Goal: Task Accomplishment & Management: Manage account settings

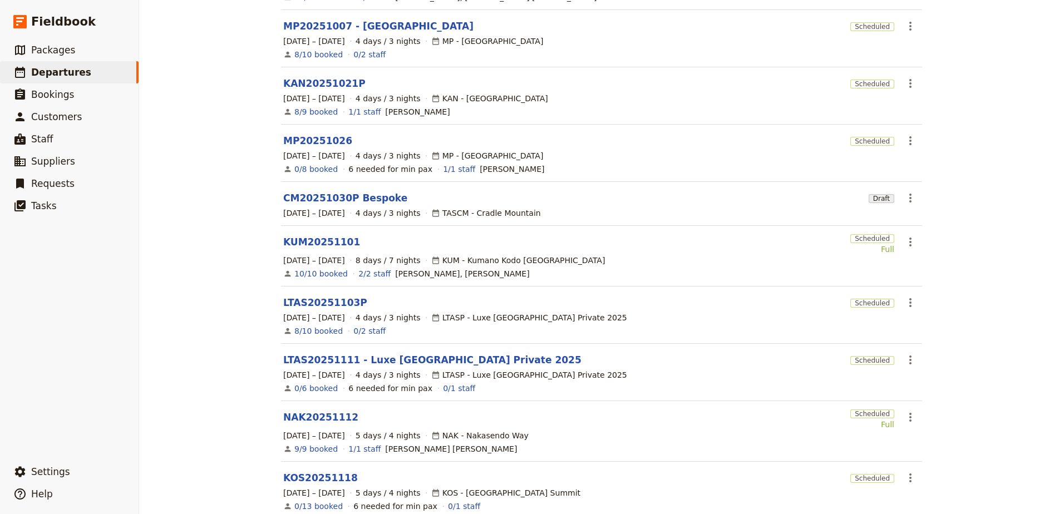
scroll to position [222, 0]
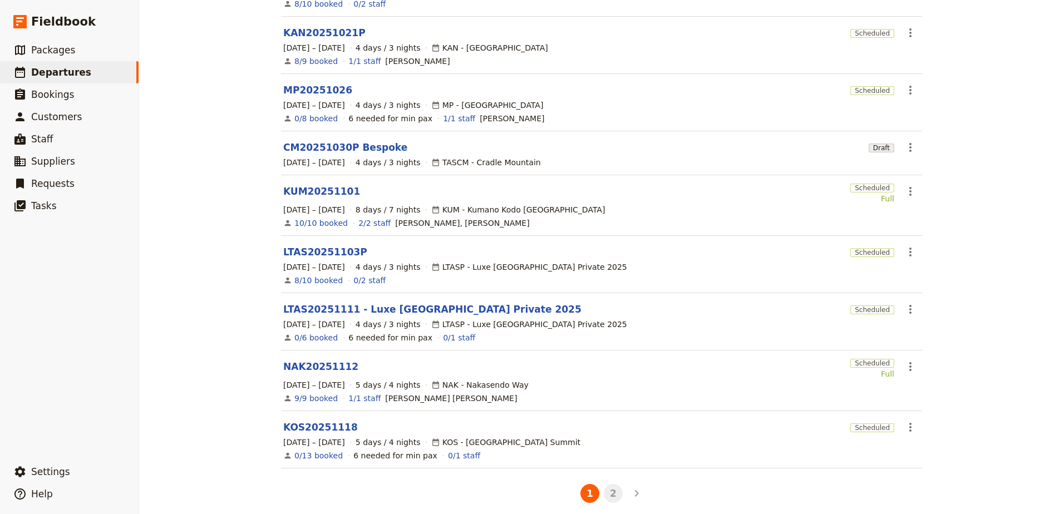
click at [606, 485] on button "2" at bounding box center [613, 493] width 19 height 19
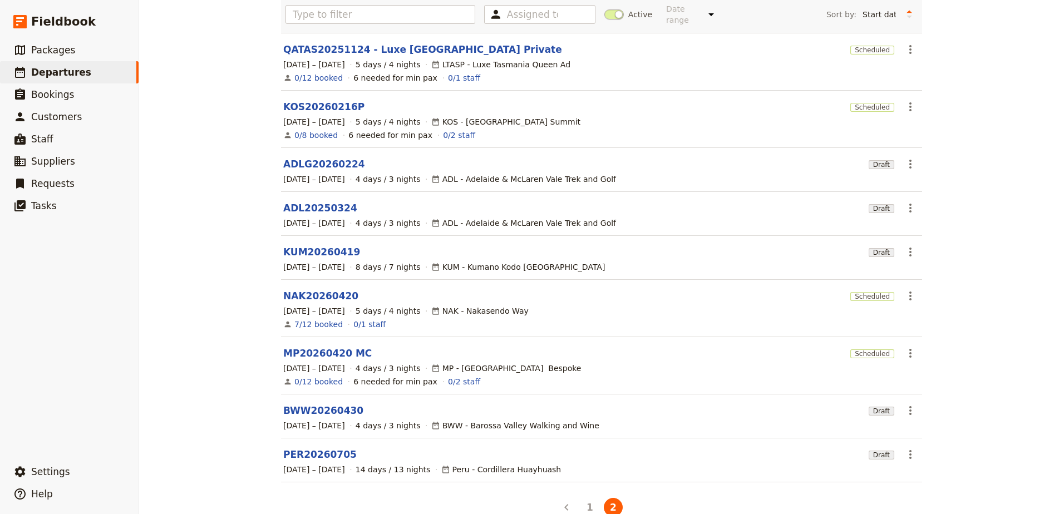
scroll to position [101, 0]
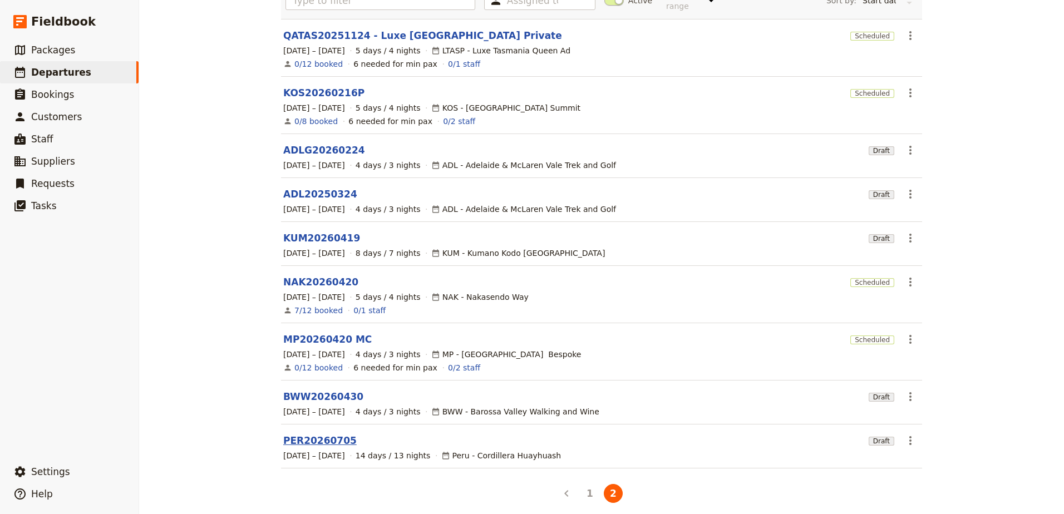
click at [311, 437] on link "PER20260705" at bounding box center [319, 440] width 73 height 13
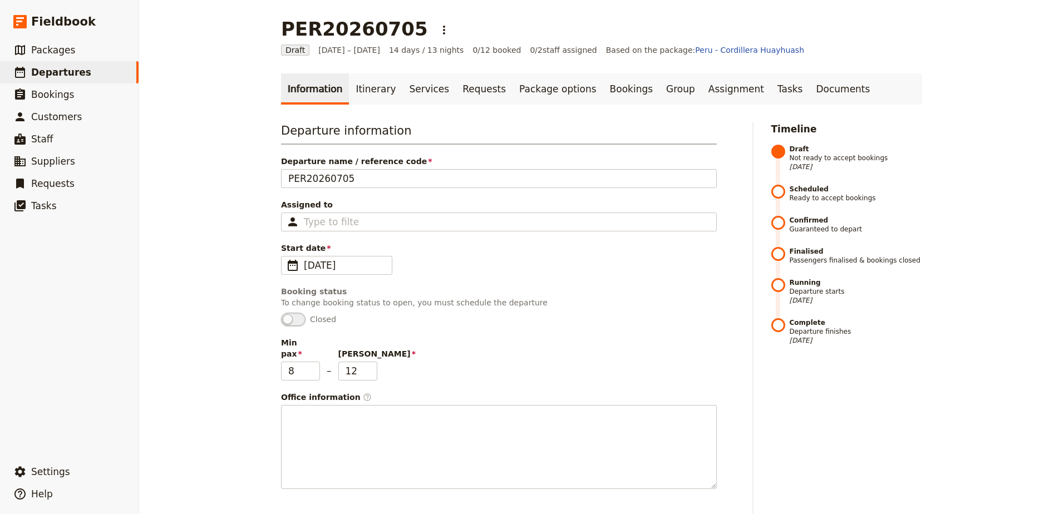
click at [371, 100] on link "Itinerary" at bounding box center [375, 88] width 53 height 31
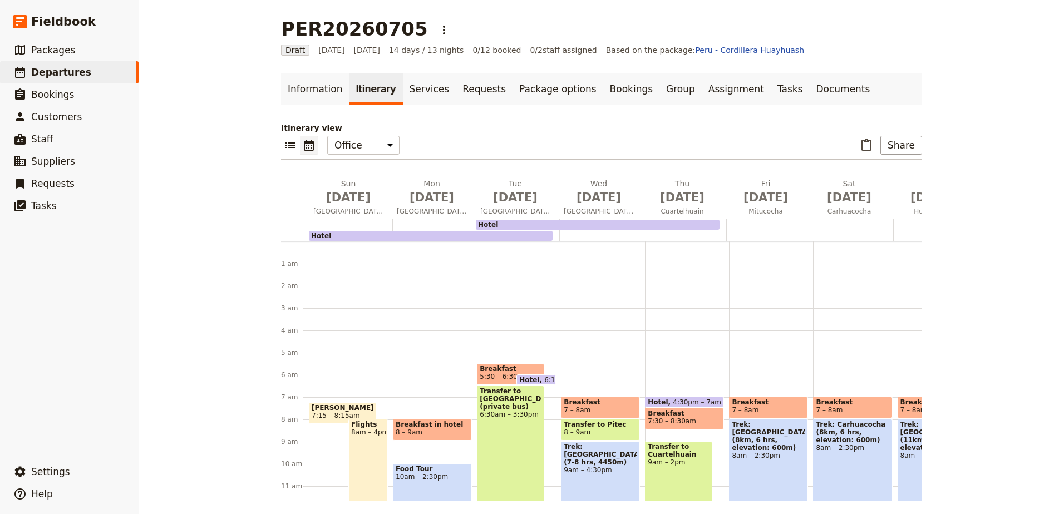
scroll to position [111, 0]
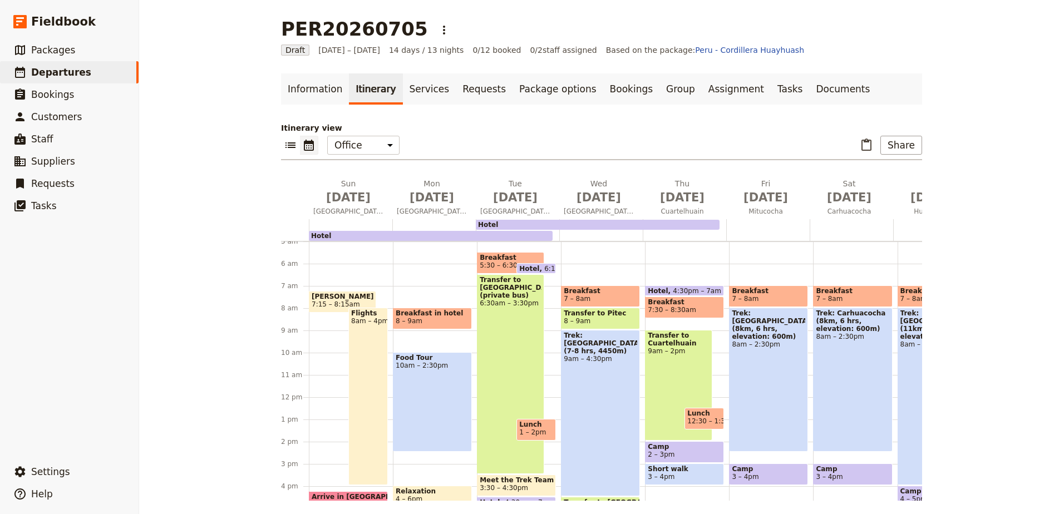
click at [354, 298] on span "[PERSON_NAME] flies in [DATE] needs extra night/taxi" at bounding box center [343, 297] width 62 height 8
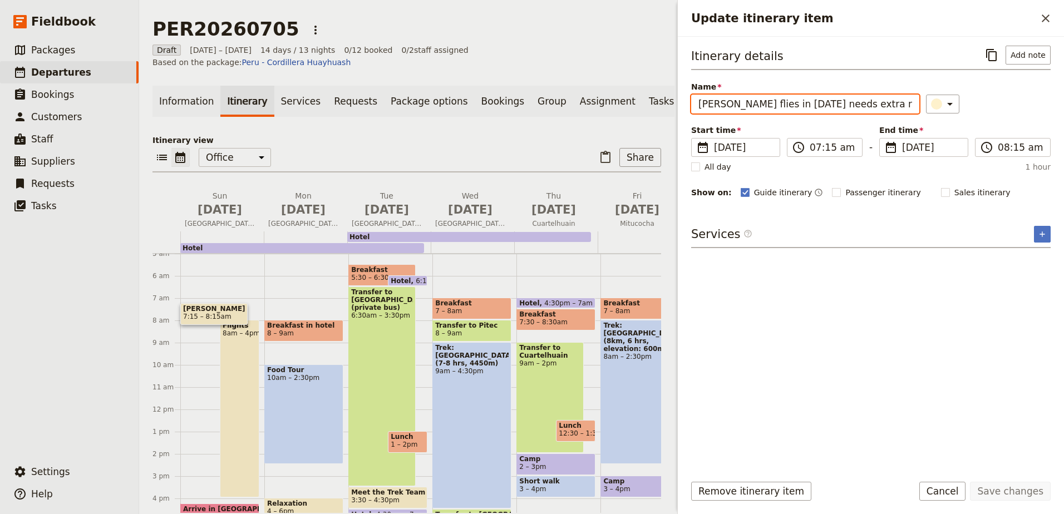
click at [860, 100] on input "[PERSON_NAME] flies in [DATE] needs extra night/taxi" at bounding box center [805, 104] width 228 height 19
click at [901, 104] on input "[PERSON_NAME] flies in [DATE] needs extra night hotel/taxi" at bounding box center [805, 104] width 228 height 19
type input "[PERSON_NAME] flies in [DATE] needs extra night hotel/airport pick up 2230"
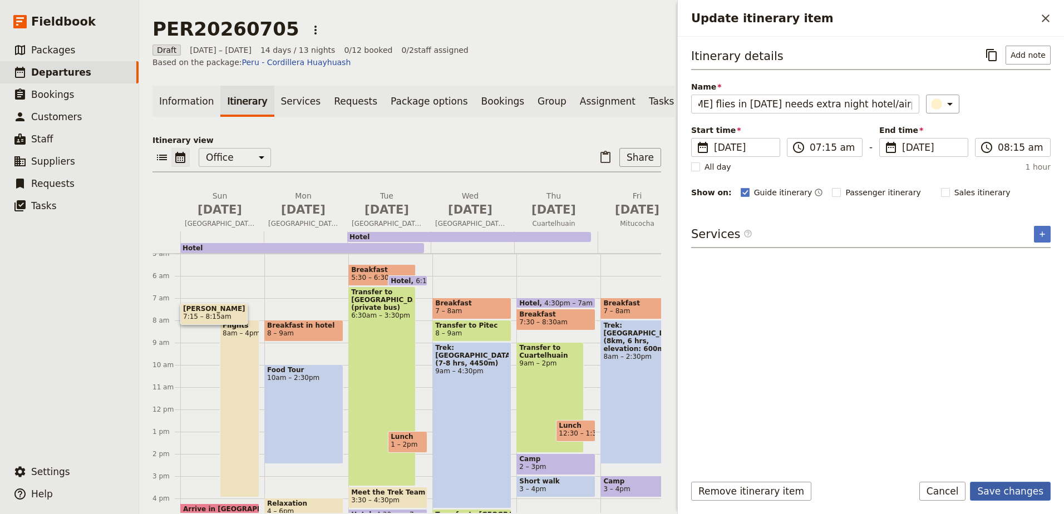
click at [998, 492] on button "Save changes" at bounding box center [1010, 491] width 81 height 19
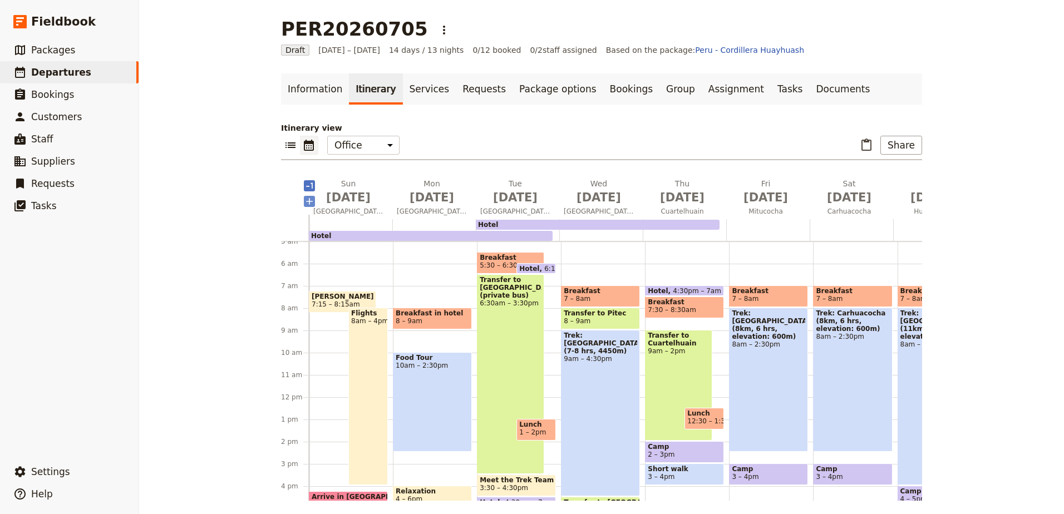
click at [308, 201] on icon "Add before day 1" at bounding box center [309, 201] width 11 height 11
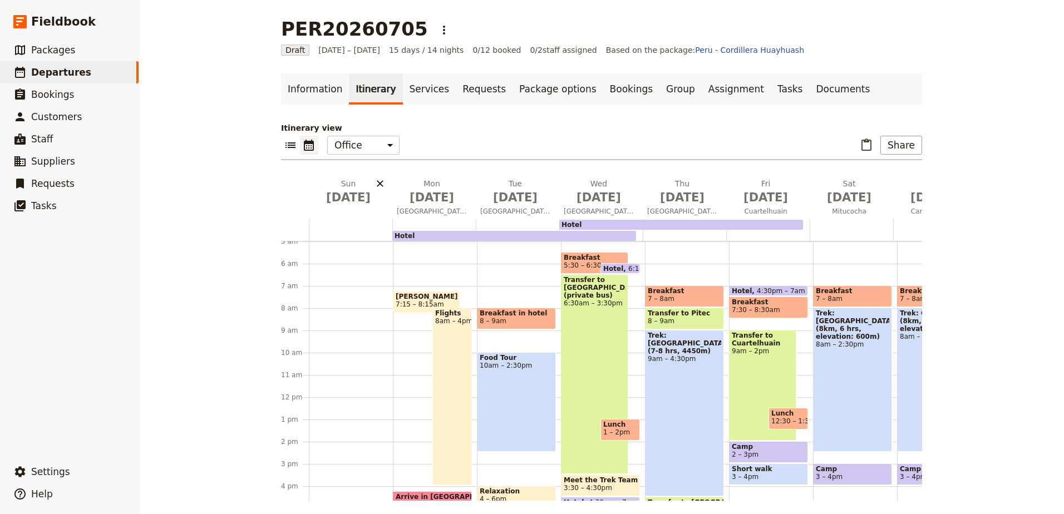
click at [378, 184] on icon "Delete Sun Jul 5" at bounding box center [379, 183] width 11 height 11
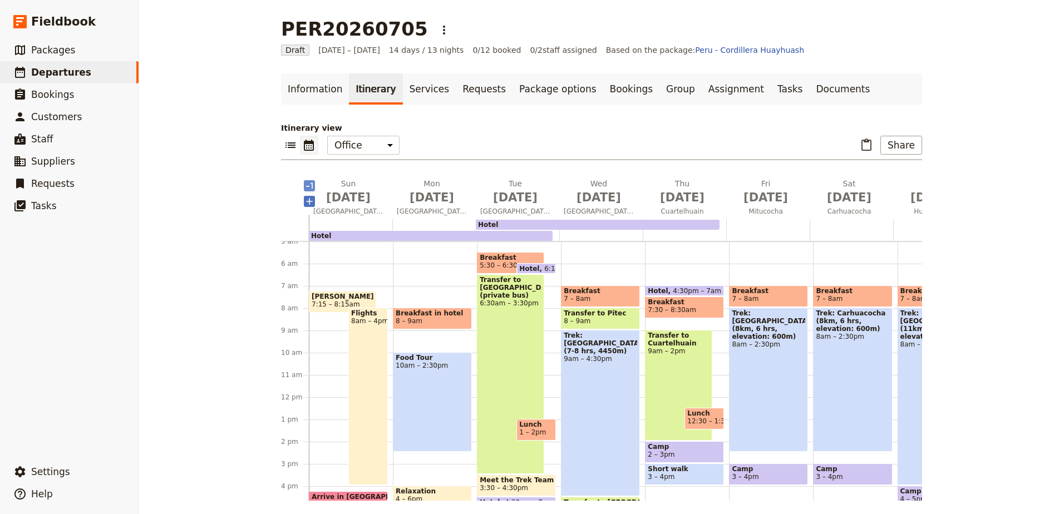
click at [304, 185] on icon "Add before day 1" at bounding box center [309, 185] width 11 height 11
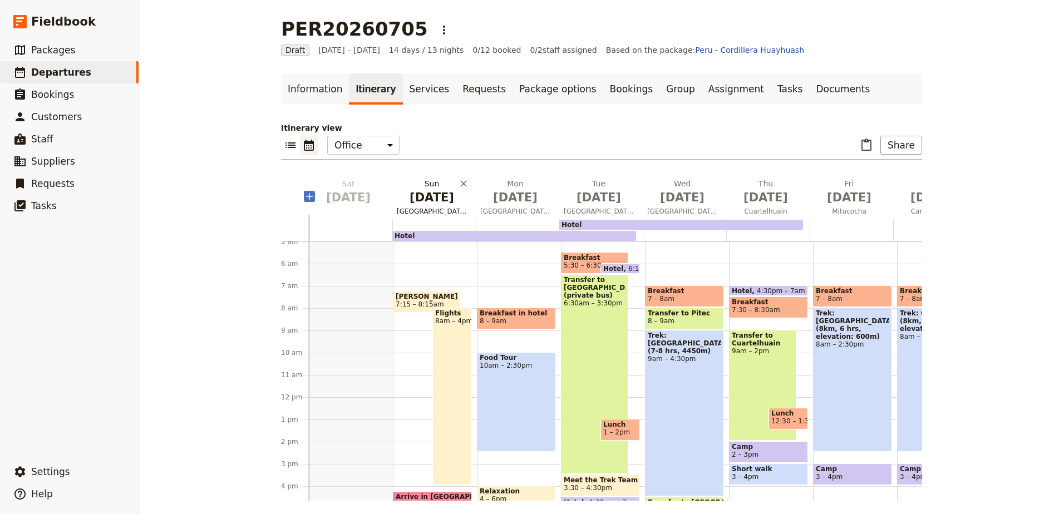
click at [448, 195] on span "[DATE]" at bounding box center [432, 197] width 70 height 17
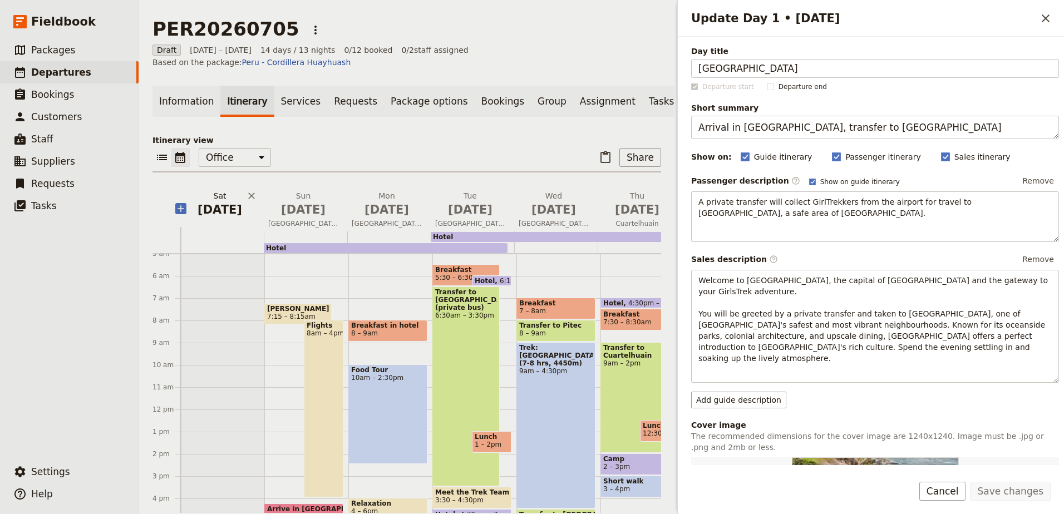
click at [225, 205] on span "[DATE]" at bounding box center [220, 209] width 70 height 17
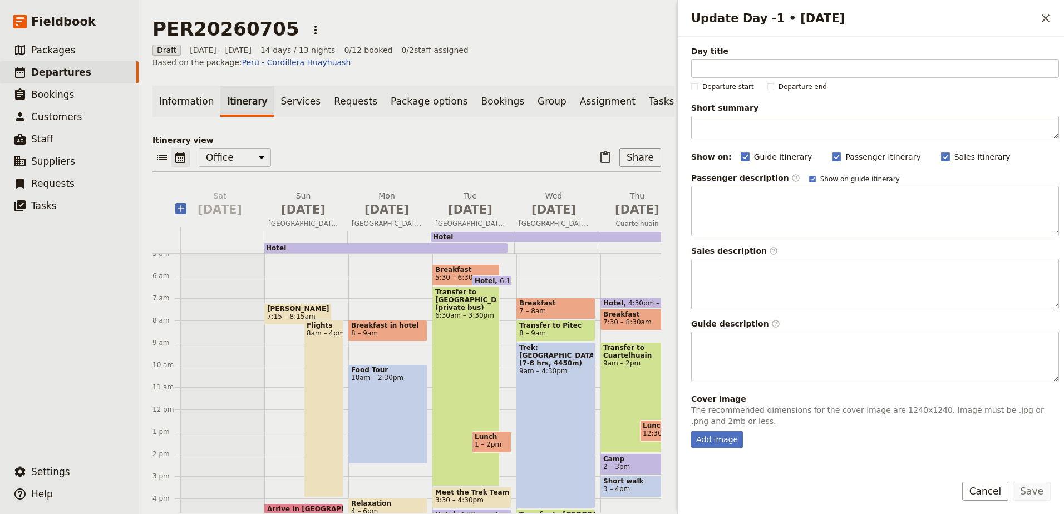
drag, startPoint x: 285, startPoint y: 305, endPoint x: 259, endPoint y: 302, distance: 26.4
click at [180, 428] on div "1 am 2 am 3 am 4 am 5 am 6 am 7 am 8 am 9 am 10 am 11 am 12 pm 1 pm 2 pm 3 pm 4…" at bounding box center [796, 409] width 1288 height 534
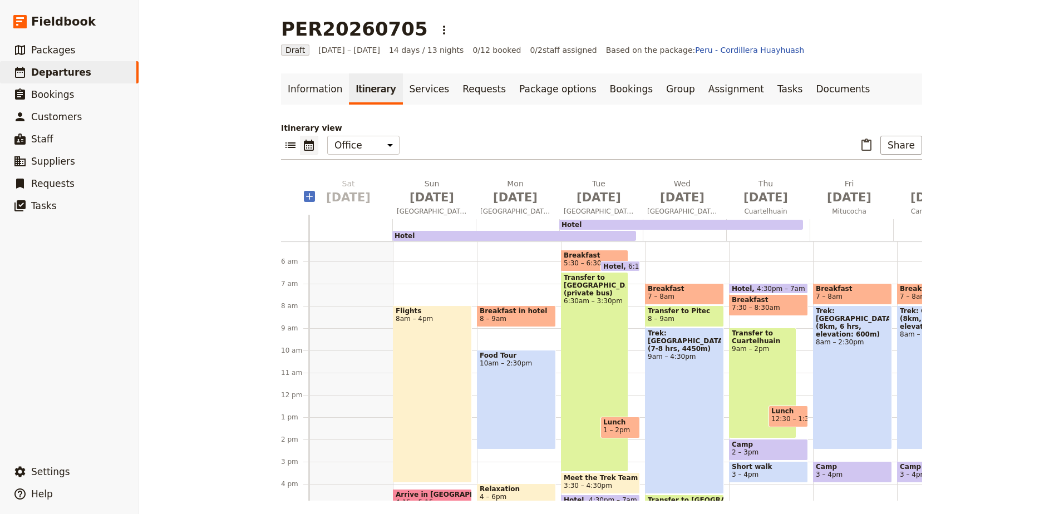
scroll to position [223, 0]
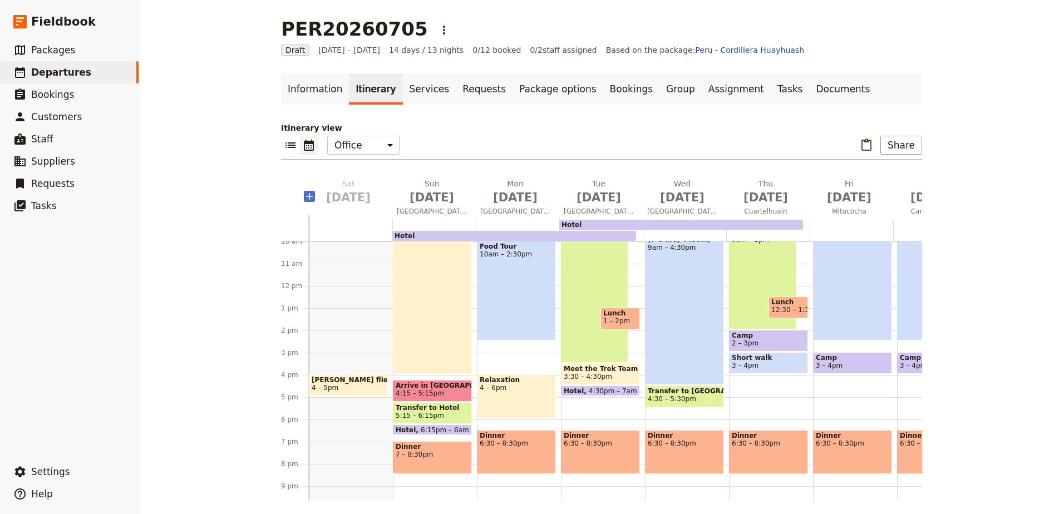
click at [357, 375] on div "[PERSON_NAME] flies in [DATE] needs extra night hotel/airport pick up 2230 4 – …" at bounding box center [348, 385] width 79 height 22
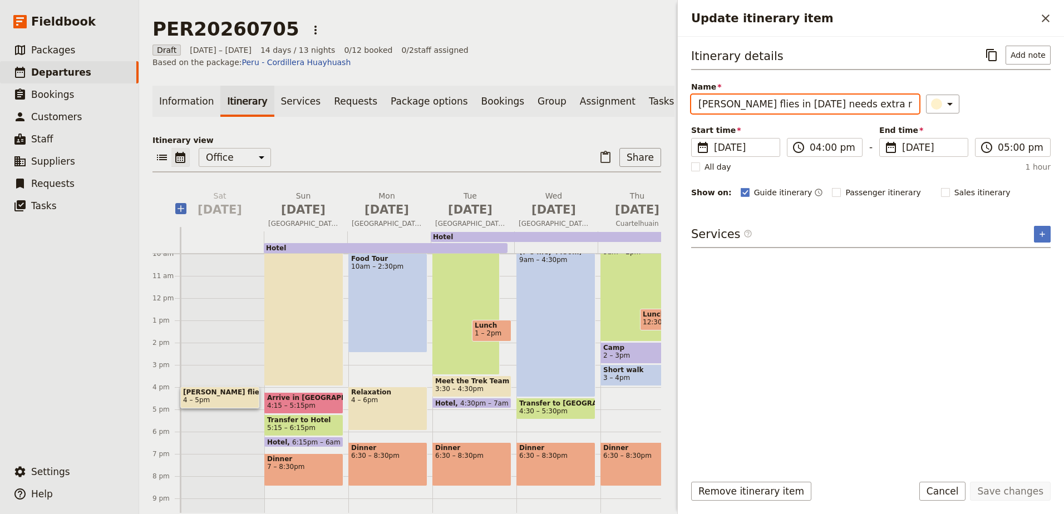
click at [811, 107] on input "[PERSON_NAME] flies in [DATE] needs extra night hotel/airport pick up 2230" at bounding box center [805, 104] width 228 height 19
type input "[PERSON_NAME] flies in [DATE] - extra night hotel/airport pick up 2230"
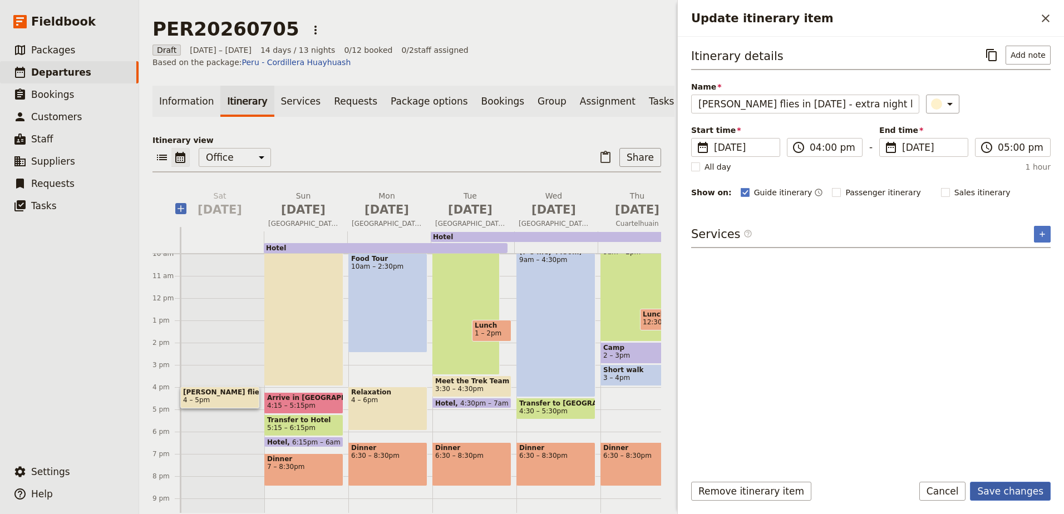
click at [998, 489] on button "Save changes" at bounding box center [1010, 491] width 81 height 19
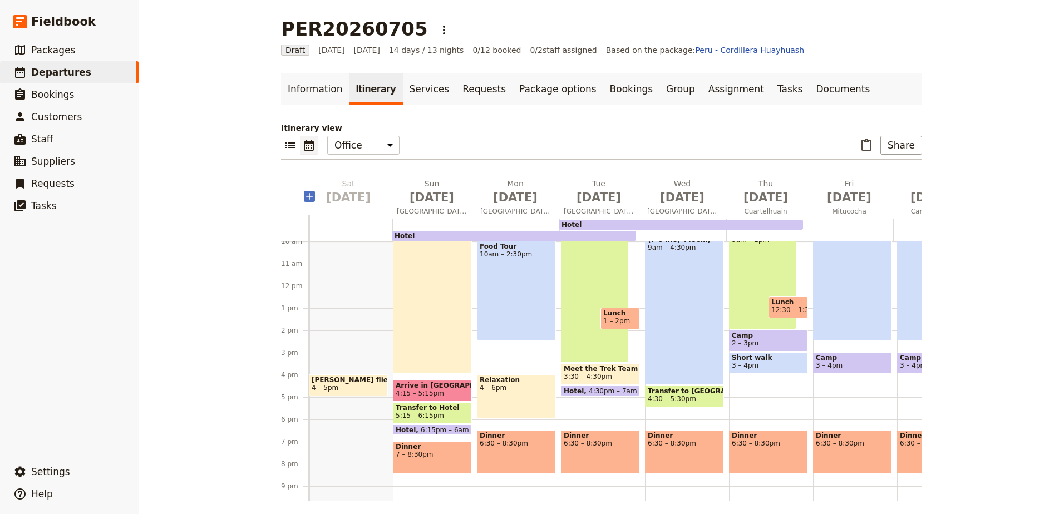
click at [438, 387] on span "Arrive in [GEOGRAPHIC_DATA]" at bounding box center [432, 386] width 73 height 8
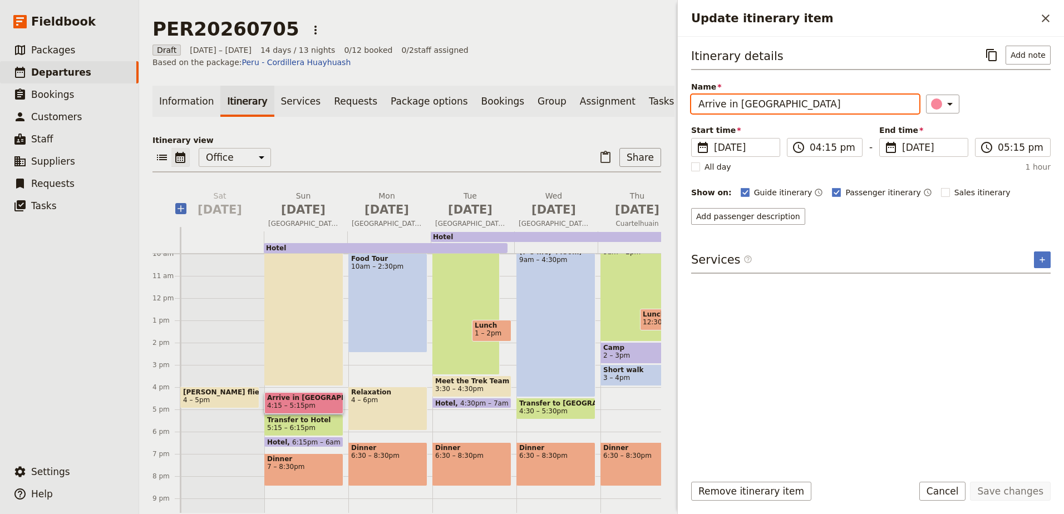
click at [765, 107] on input "Arrive in [GEOGRAPHIC_DATA]" at bounding box center [805, 104] width 228 height 19
type input "Arrive in [GEOGRAPHIC_DATA]"
drag, startPoint x: 290, startPoint y: 393, endPoint x: 292, endPoint y: 383, distance: 10.7
click at [292, 383] on div "Flights 8am – 4pm Arrive in [GEOGRAPHIC_DATA] 4:15 – 5:15pm Transfer to Hotel 5…" at bounding box center [306, 298] width 84 height 534
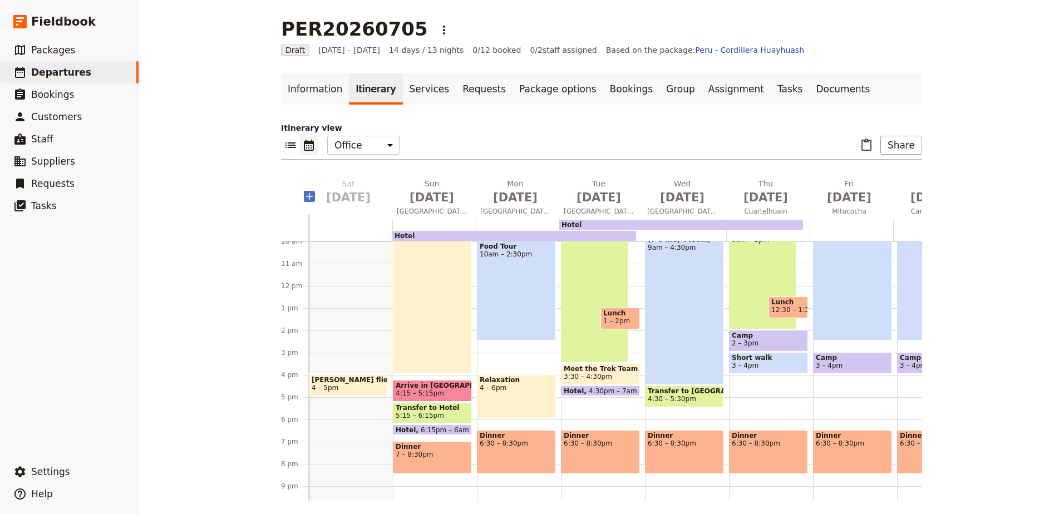
click at [406, 386] on span "Arrive in [GEOGRAPHIC_DATA]" at bounding box center [432, 386] width 73 height 8
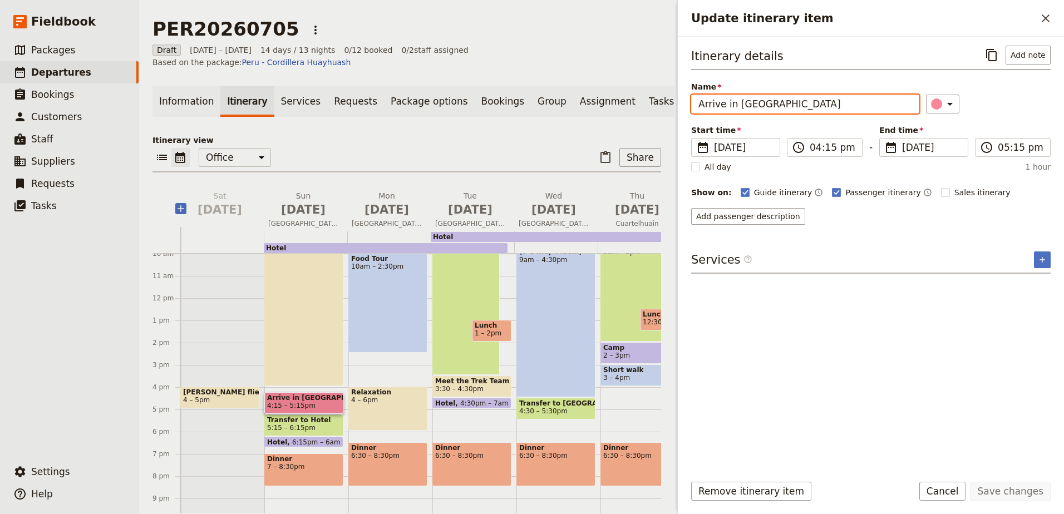
click at [775, 100] on input "Arrive in [GEOGRAPHIC_DATA]" at bounding box center [805, 104] width 228 height 19
type input "Arrive in [GEOGRAPHIC_DATA] flight LA640"
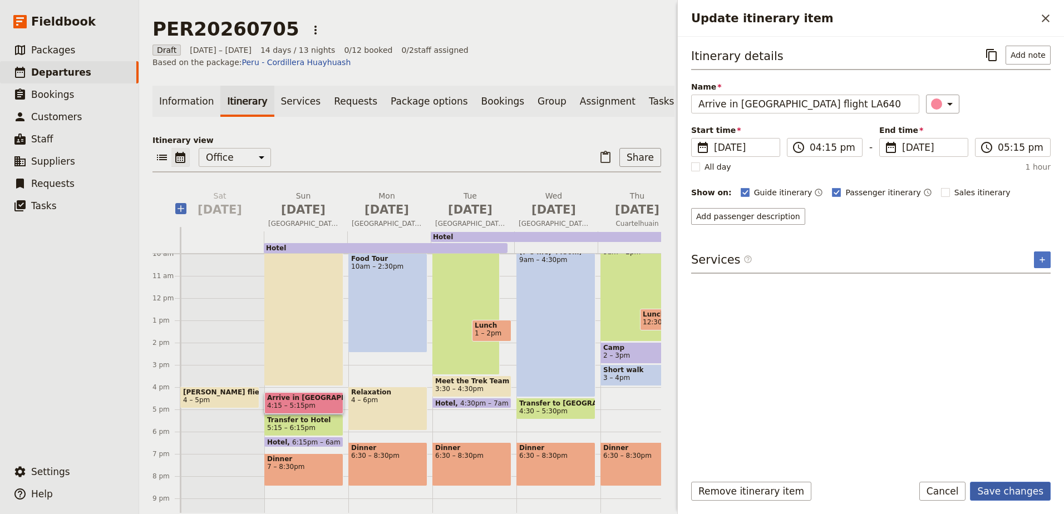
click at [1011, 494] on button "Save changes" at bounding box center [1010, 491] width 81 height 19
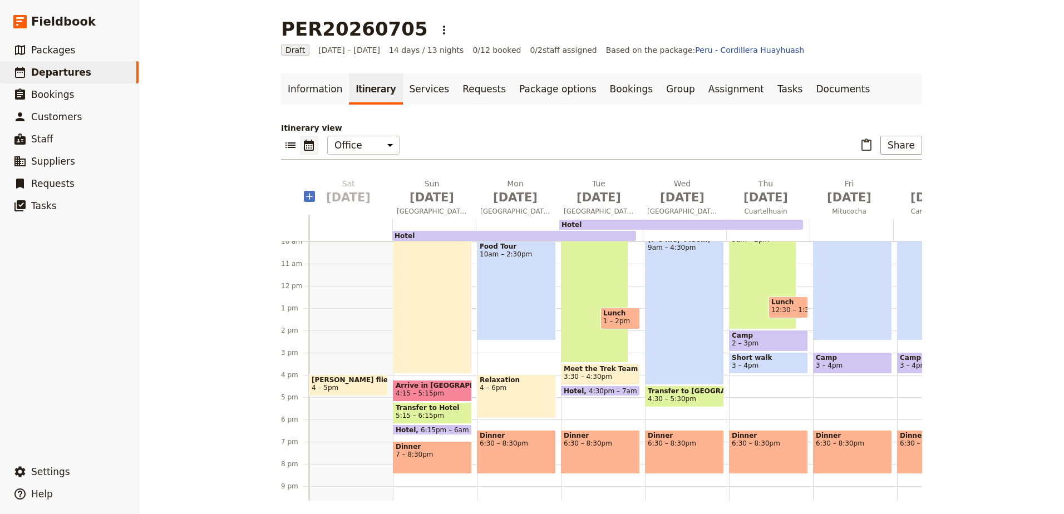
click at [444, 387] on span "Arrive in [GEOGRAPHIC_DATA] flight LA640" at bounding box center [432, 386] width 73 height 8
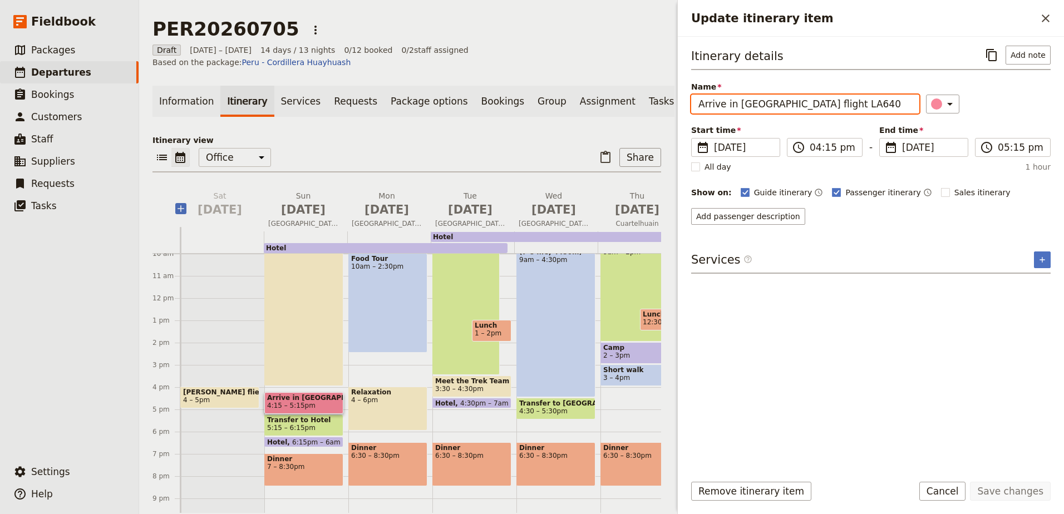
drag, startPoint x: 810, startPoint y: 100, endPoint x: 757, endPoint y: 87, distance: 54.4
click at [757, 87] on label "Name Arrive in [GEOGRAPHIC_DATA] flight LA640" at bounding box center [805, 95] width 228 height 28
type input "Arrive in [GEOGRAPHIC_DATA]"
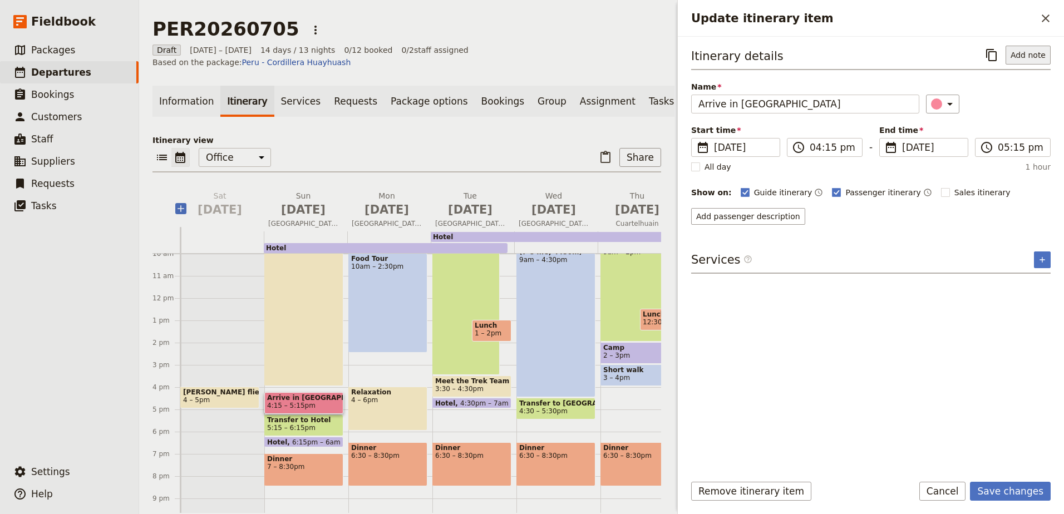
click at [1037, 52] on button "Add note" at bounding box center [1027, 55] width 45 height 19
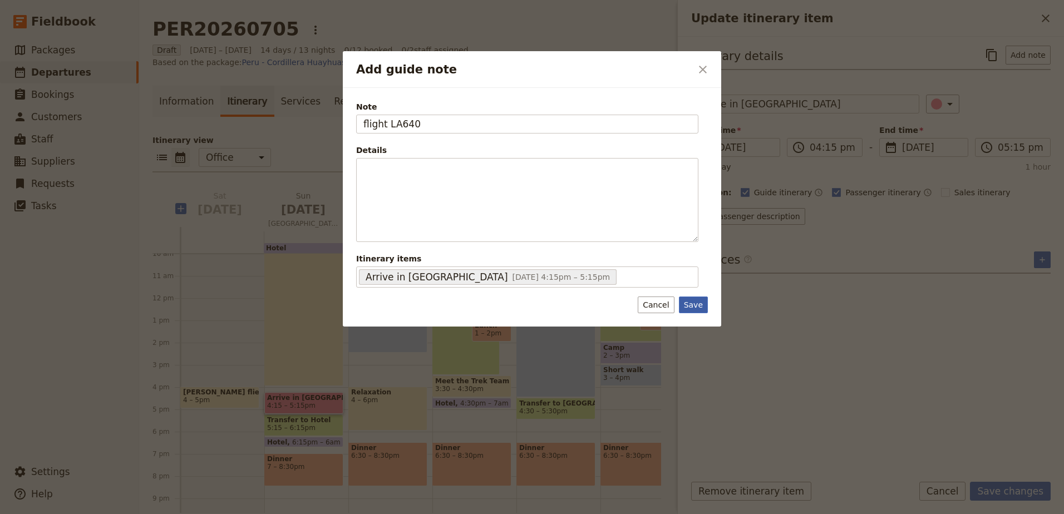
type input "flight LA640"
click at [691, 301] on button "Save" at bounding box center [693, 305] width 29 height 17
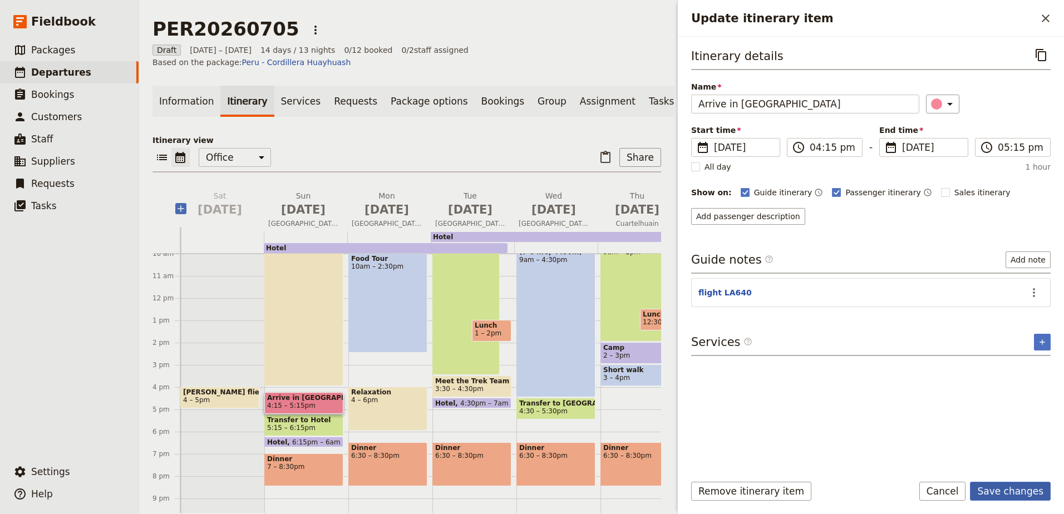
click at [1020, 487] on button "Save changes" at bounding box center [1010, 491] width 81 height 19
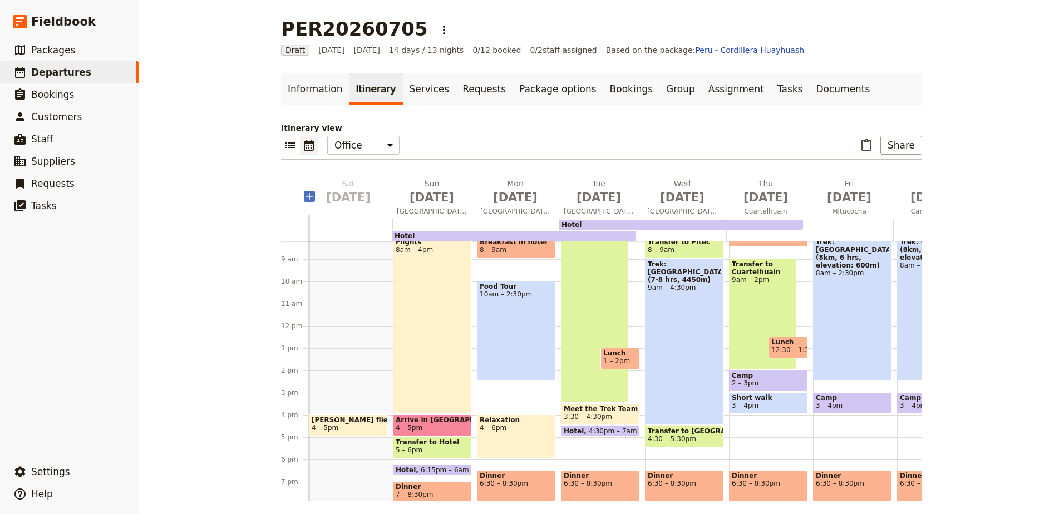
scroll to position [167, 0]
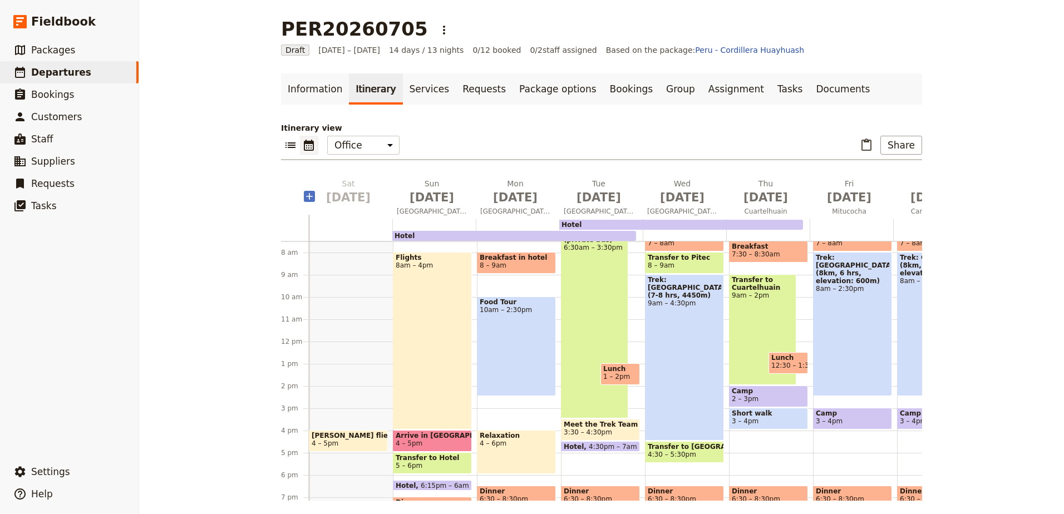
click at [434, 385] on div "Flights 8am – 4pm" at bounding box center [432, 341] width 79 height 178
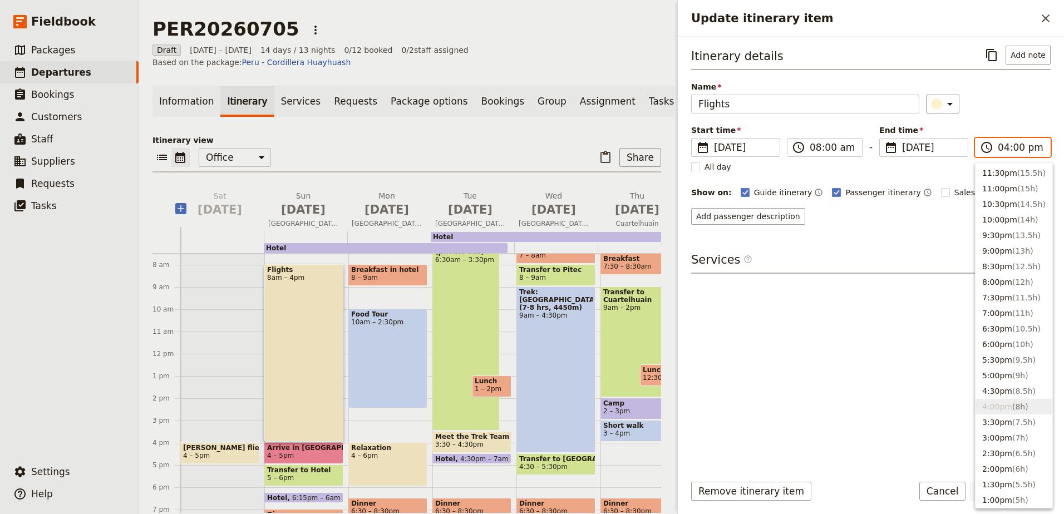
click at [1029, 151] on input "04:00 pm" at bounding box center [1021, 147] width 46 height 13
click at [1007, 363] on button "3:30pm ( 7.5h )" at bounding box center [1013, 367] width 77 height 16
type input "03:30 pm"
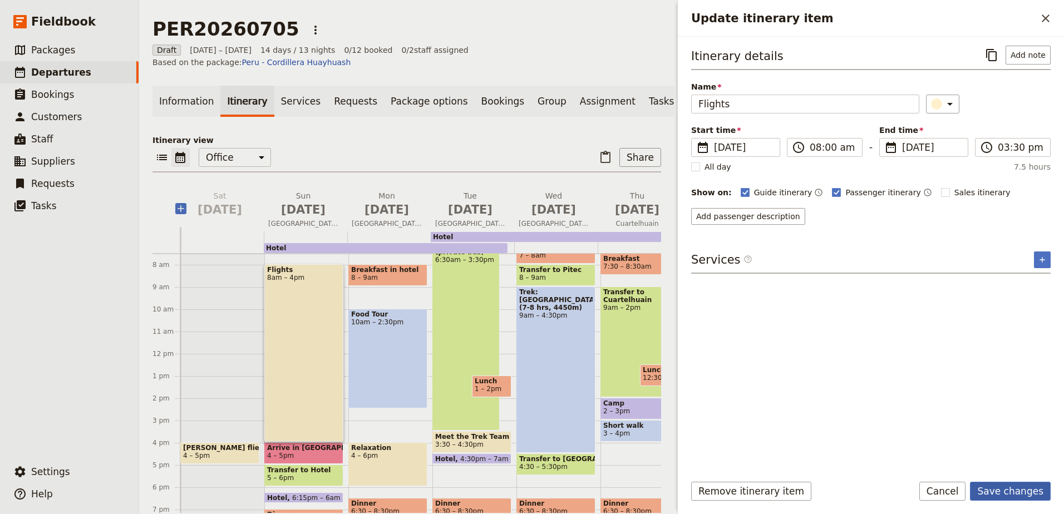
click at [996, 486] on button "Save changes" at bounding box center [1010, 491] width 81 height 19
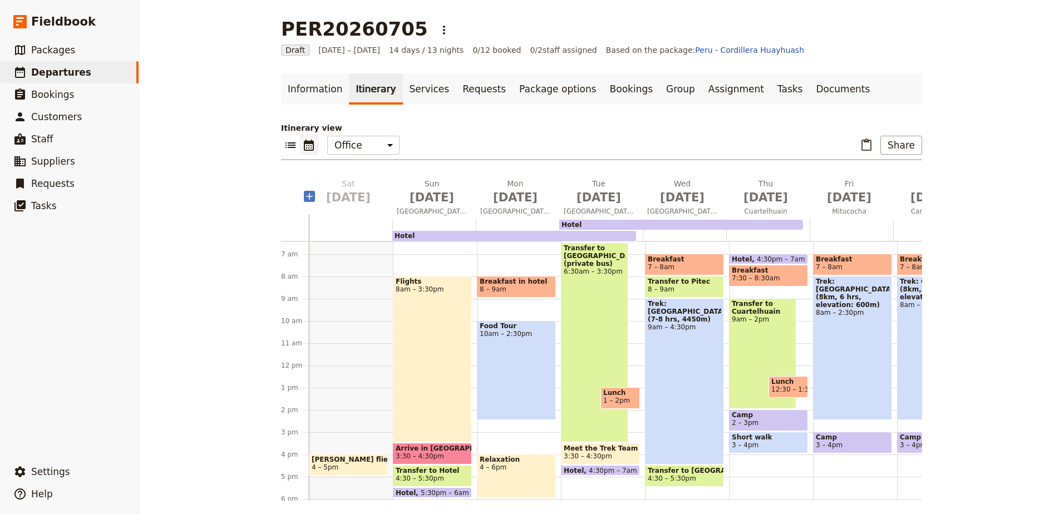
scroll to position [167, 0]
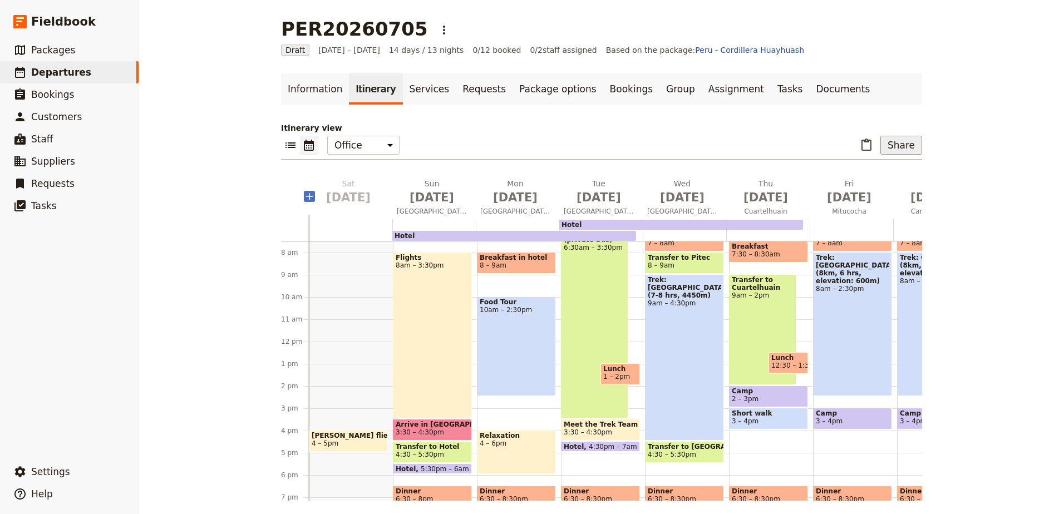
click at [898, 139] on button "Share" at bounding box center [901, 145] width 42 height 19
click at [891, 175] on span "Guide itinerary" at bounding box center [864, 169] width 58 height 11
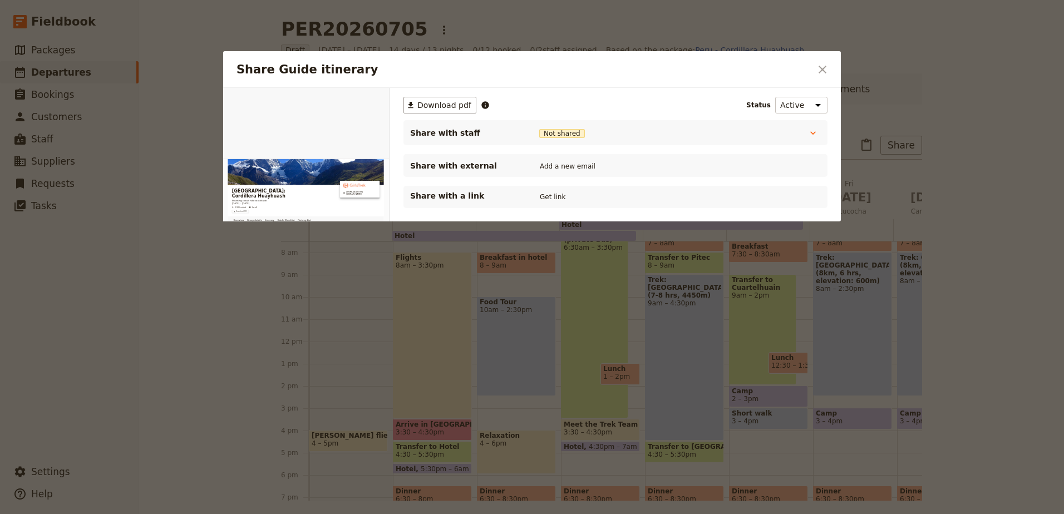
scroll to position [0, 0]
click at [546, 199] on button "Get link" at bounding box center [552, 197] width 31 height 12
click at [817, 63] on icon "Close dialog" at bounding box center [822, 69] width 13 height 13
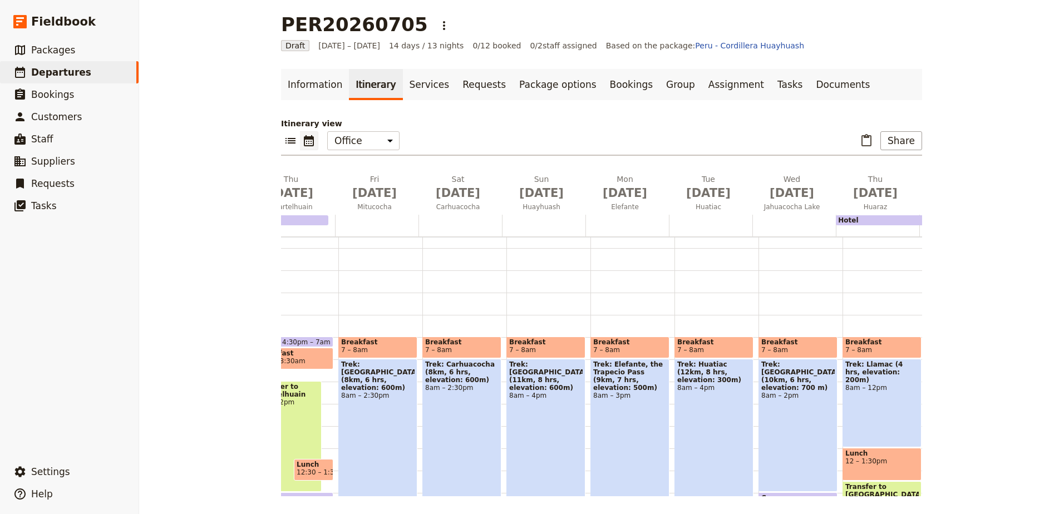
scroll to position [0, 595]
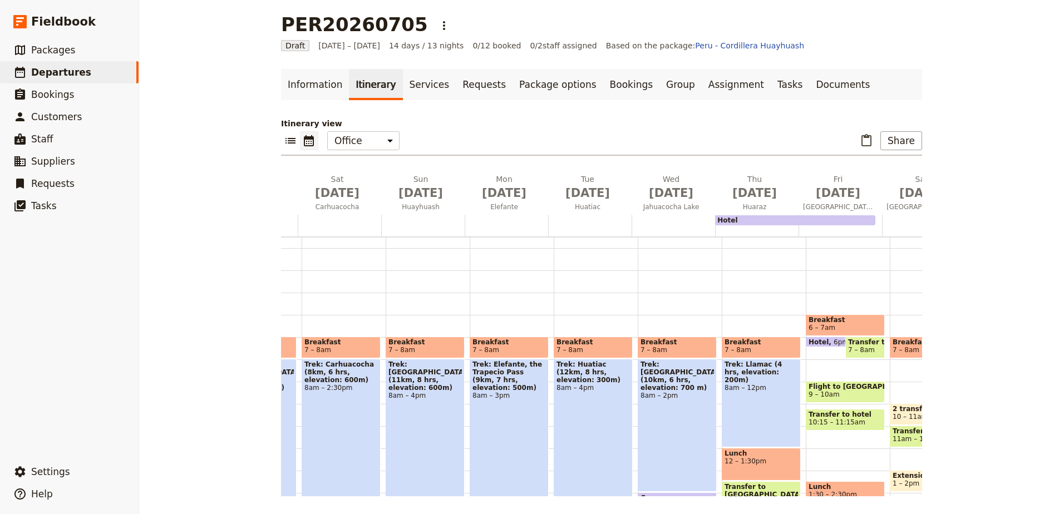
click at [857, 390] on span "Flight to [GEOGRAPHIC_DATA] LATAM" at bounding box center [845, 387] width 73 height 8
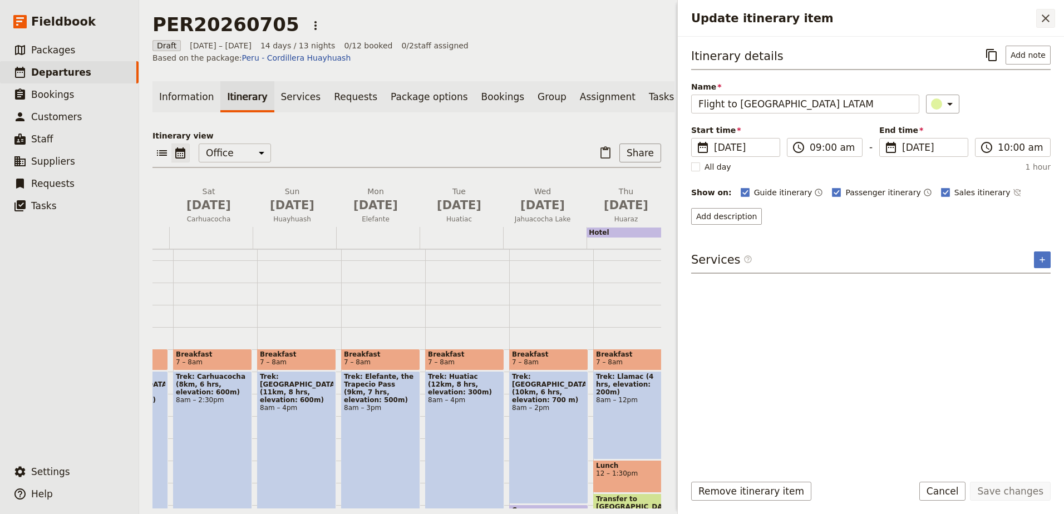
click at [1047, 18] on icon "Close drawer" at bounding box center [1046, 18] width 8 height 8
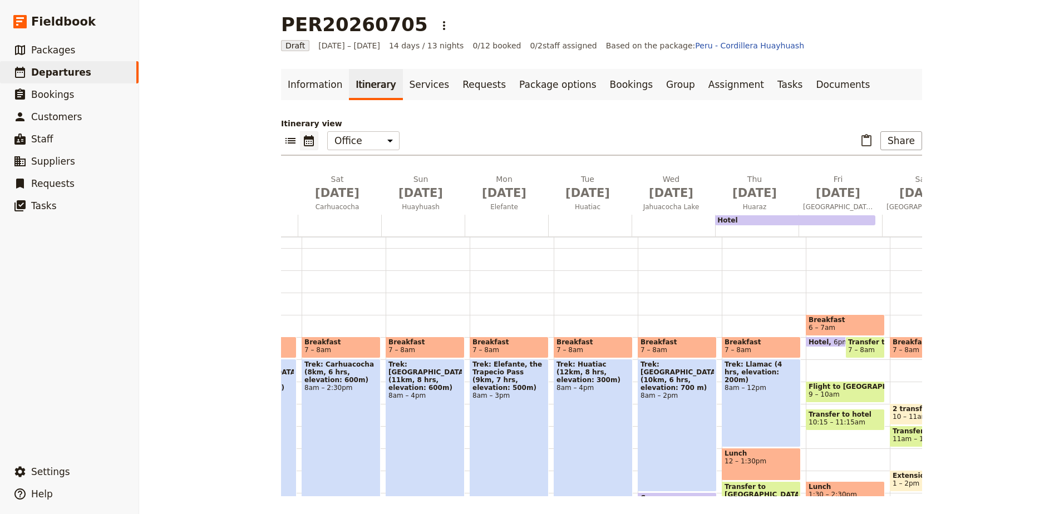
click at [821, 393] on span "9 – 10am" at bounding box center [824, 395] width 31 height 8
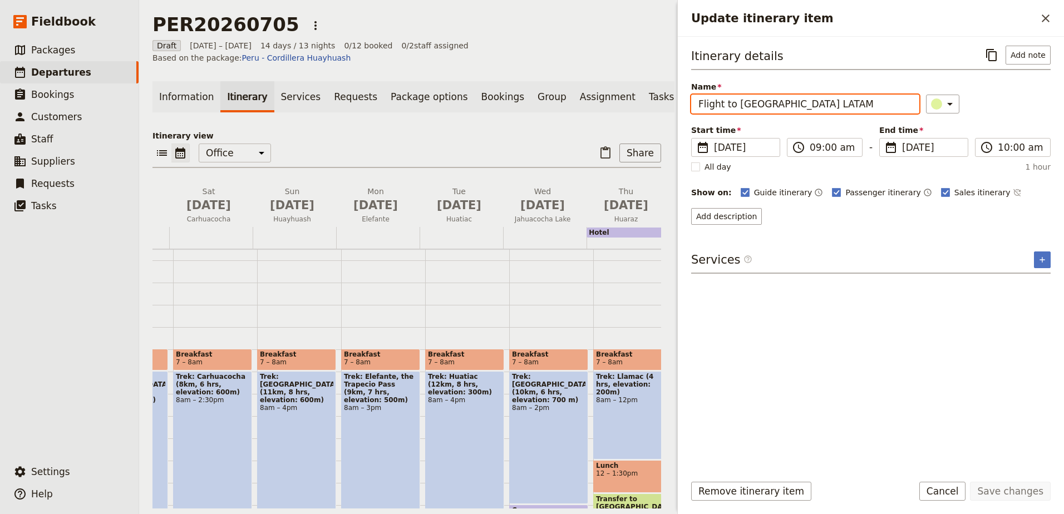
click at [819, 105] on input "Flight to [GEOGRAPHIC_DATA] LATAM" at bounding box center [805, 104] width 228 height 19
paste input "LA2060"
type input "Flight to [GEOGRAPHIC_DATA] LATAM LA2060"
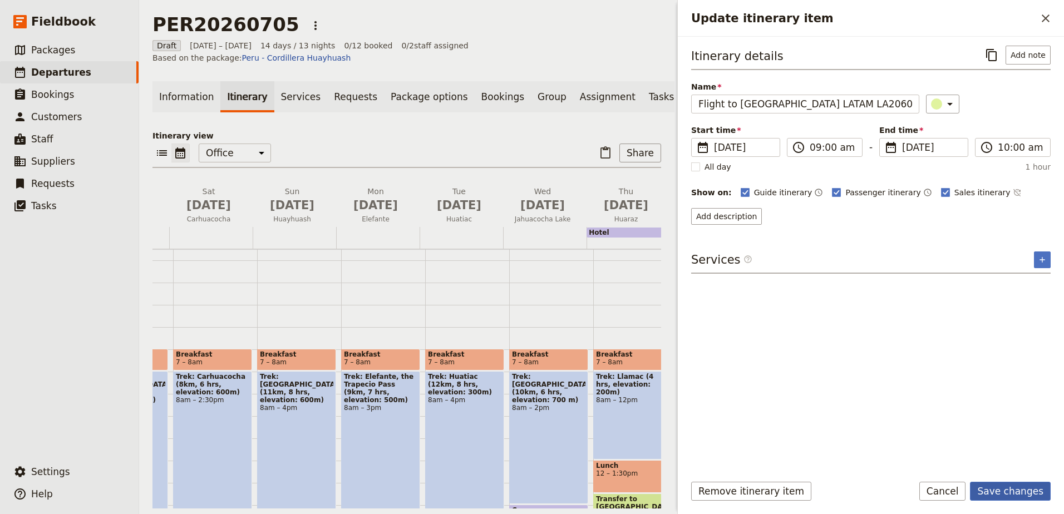
click at [1000, 489] on button "Save changes" at bounding box center [1010, 491] width 81 height 19
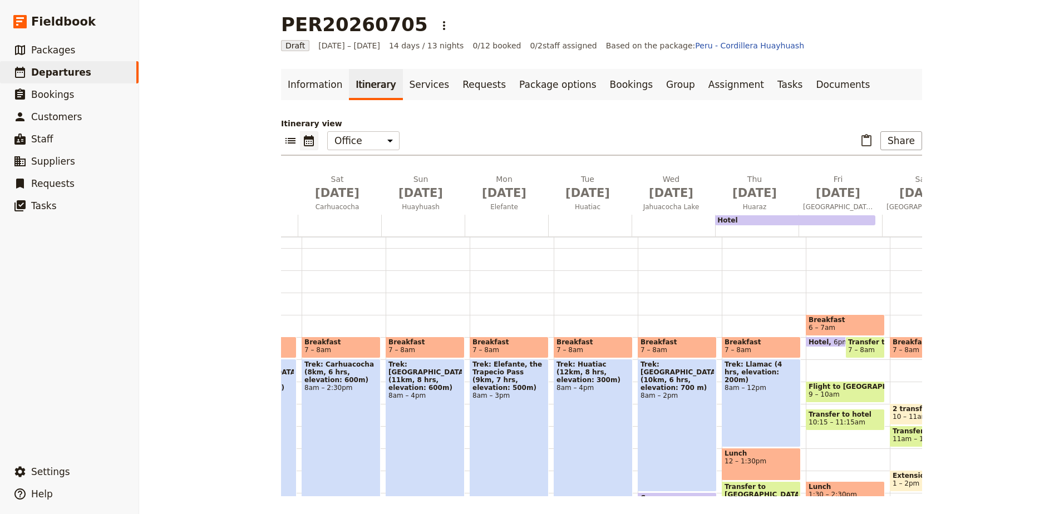
scroll to position [0, 653]
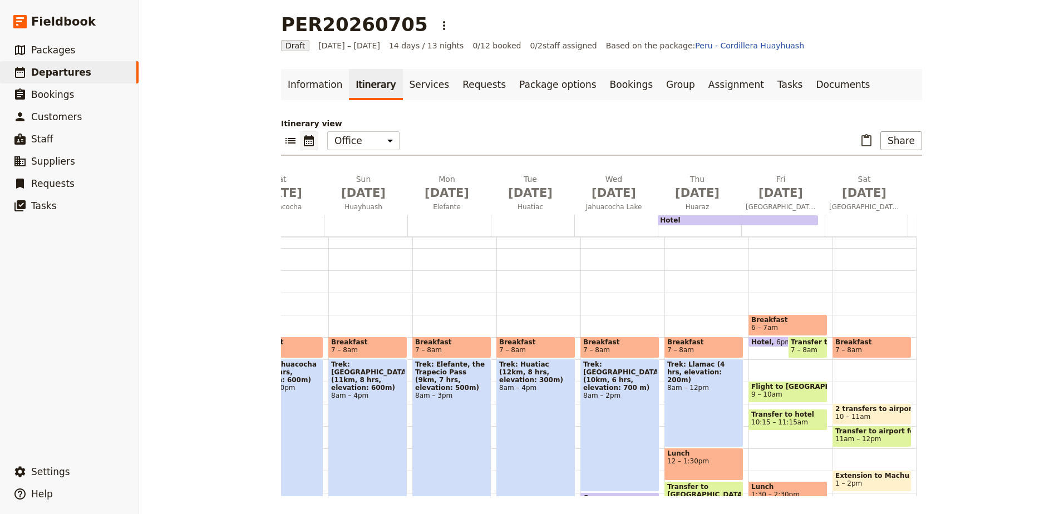
click at [845, 407] on span "2 transfers to airport one for extension clients ad other departing clients" at bounding box center [871, 409] width 73 height 8
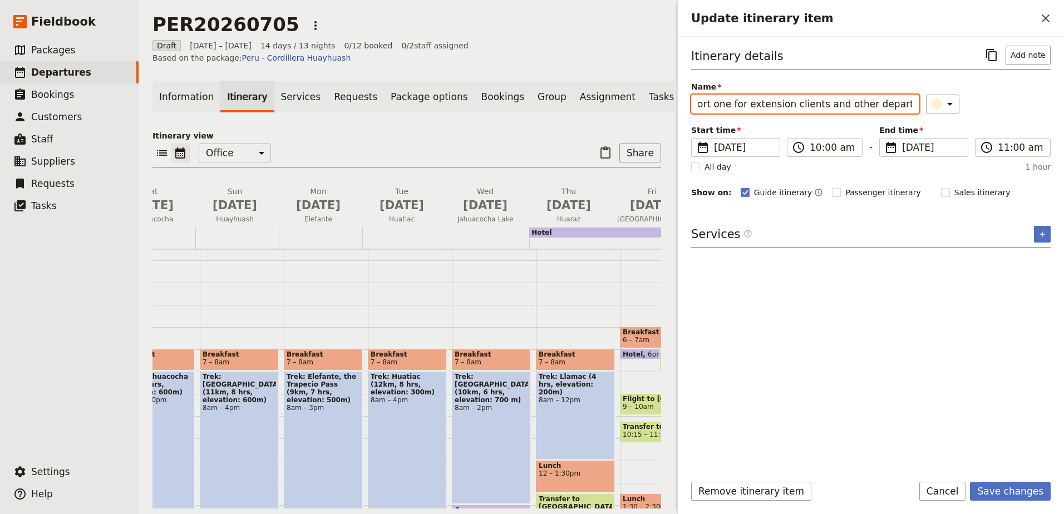
scroll to position [0, 92]
type input "2 transfers to airport one for extension clients and other departing clients"
click at [1011, 489] on button "Save changes" at bounding box center [1010, 491] width 81 height 19
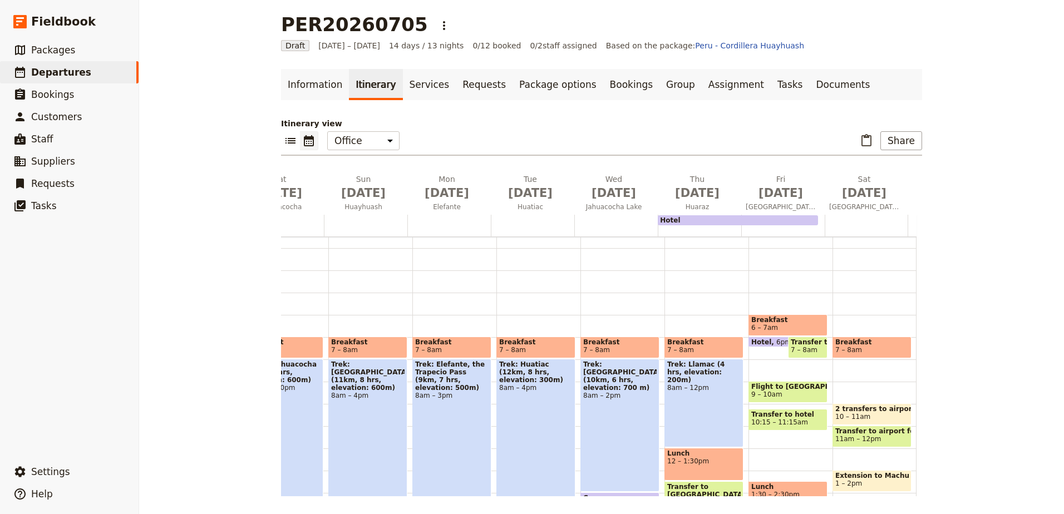
click at [882, 439] on span "11am – 12pm" at bounding box center [871, 439] width 73 height 8
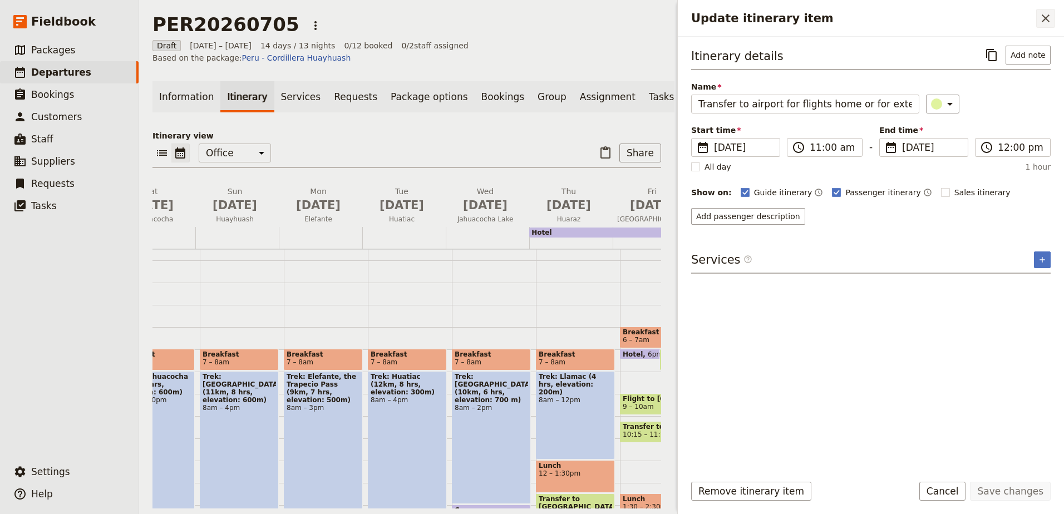
click at [1044, 17] on icon "Close drawer" at bounding box center [1046, 18] width 8 height 8
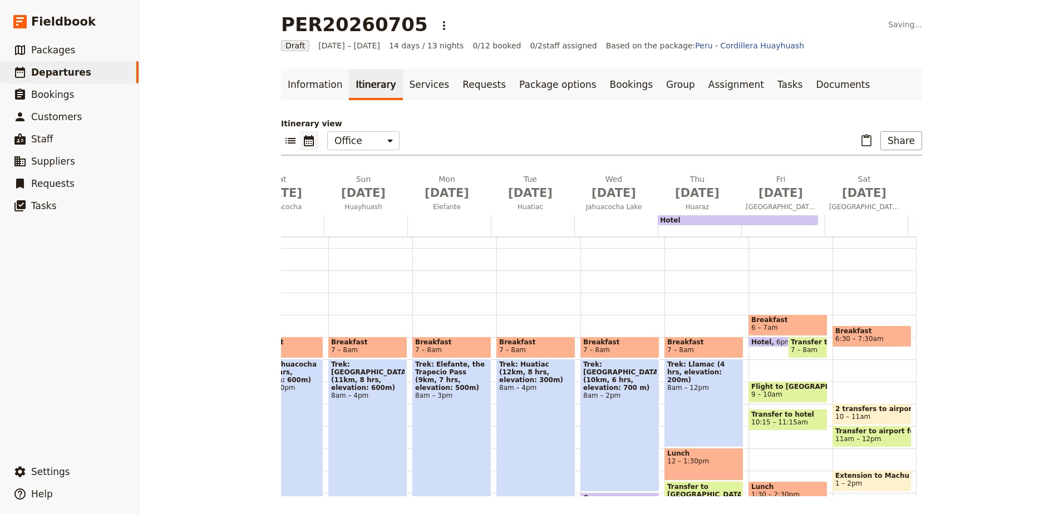
click at [864, 363] on div "Breakfast 6:30 – 7:30am 2 transfers to airport one for extension clients and ot…" at bounding box center [874, 448] width 84 height 534
click at [863, 363] on div "Breakfast 6:30 – 7:30am 2 transfers to airport one for extension clients and ot…" at bounding box center [874, 448] width 84 height 534
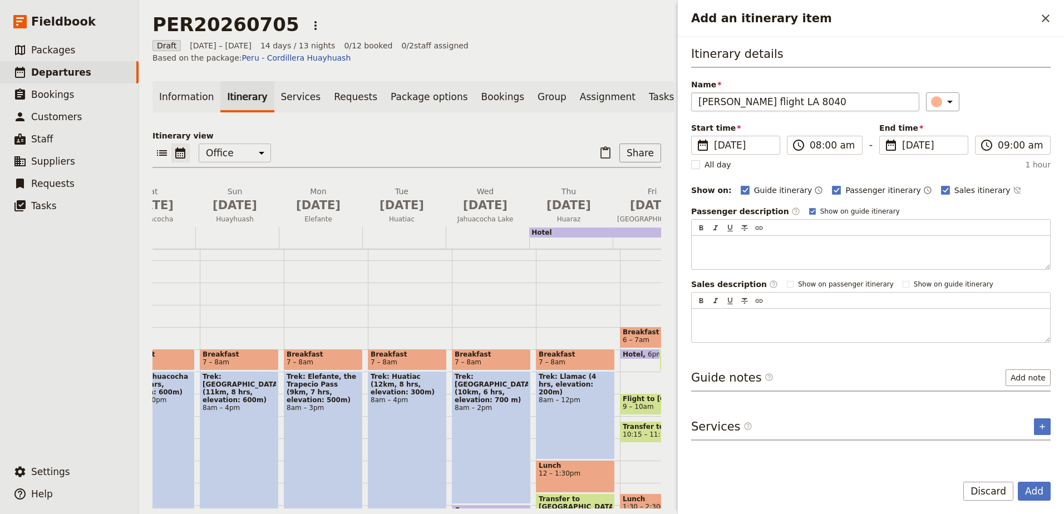
click at [728, 100] on input "[PERSON_NAME] flight LA 8040" at bounding box center [805, 101] width 228 height 19
type input "[PERSON_NAME] transfer to airport for flight LA 8040"
click at [839, 139] on input "08:00 am" at bounding box center [833, 145] width 46 height 13
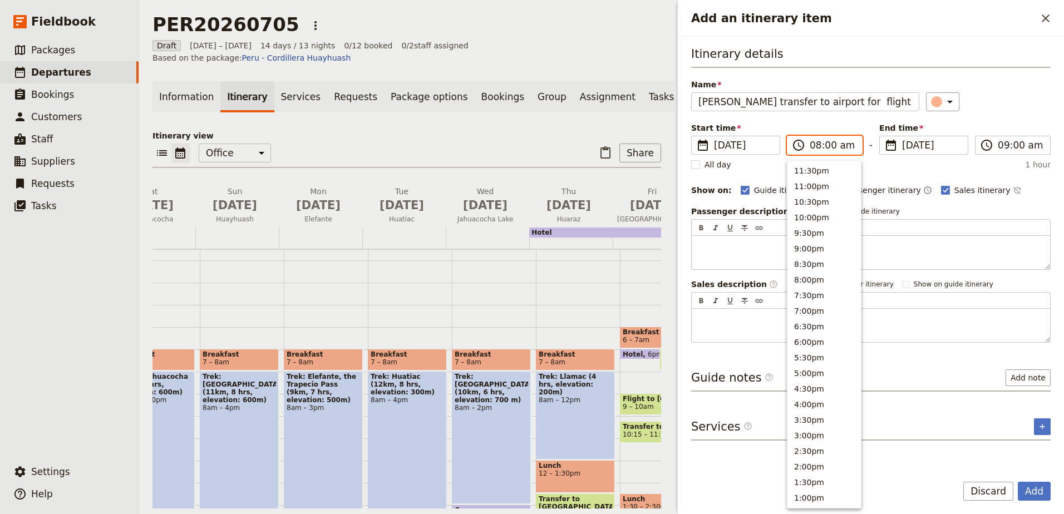
scroll to position [405, 0]
click at [834, 294] on button "6:30am" at bounding box center [823, 296] width 73 height 16
type input "06:30 am"
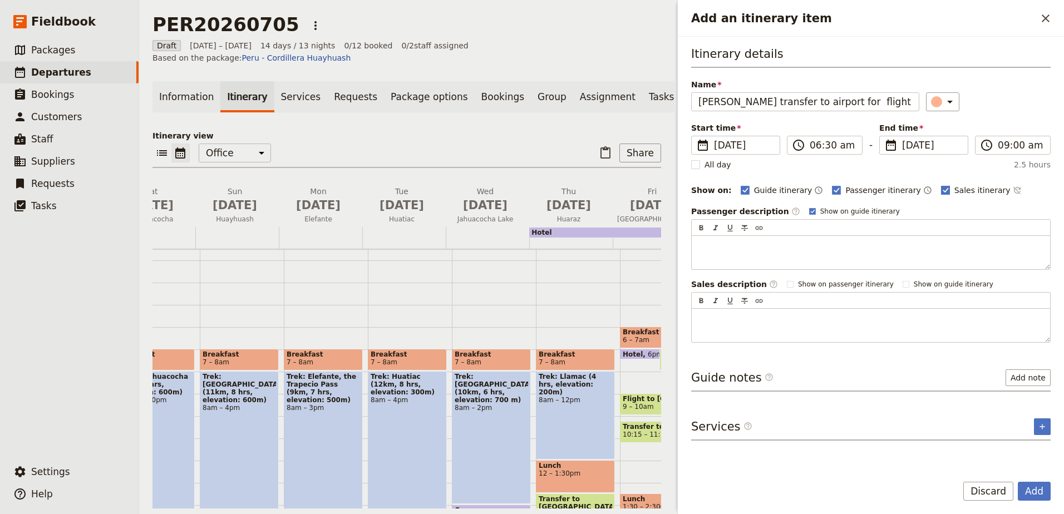
click at [941, 189] on rect "Add an itinerary item" at bounding box center [945, 190] width 8 height 8
click at [940, 185] on input "Sales itinerary" at bounding box center [940, 184] width 1 height 1
checkbox input "false"
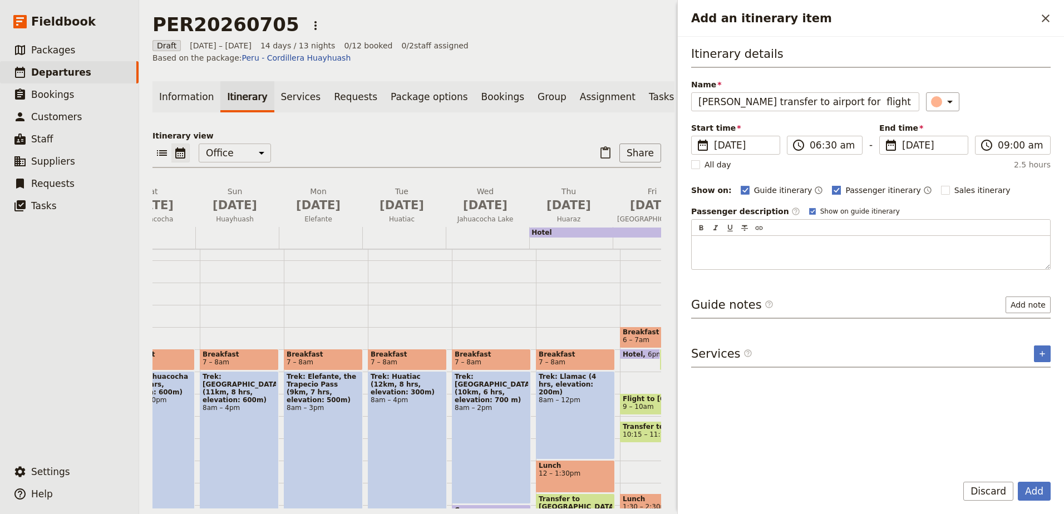
click at [832, 190] on rect "Add an itinerary item" at bounding box center [836, 190] width 8 height 8
click at [831, 185] on input "Passenger itinerary" at bounding box center [831, 184] width 1 height 1
checkbox input "false"
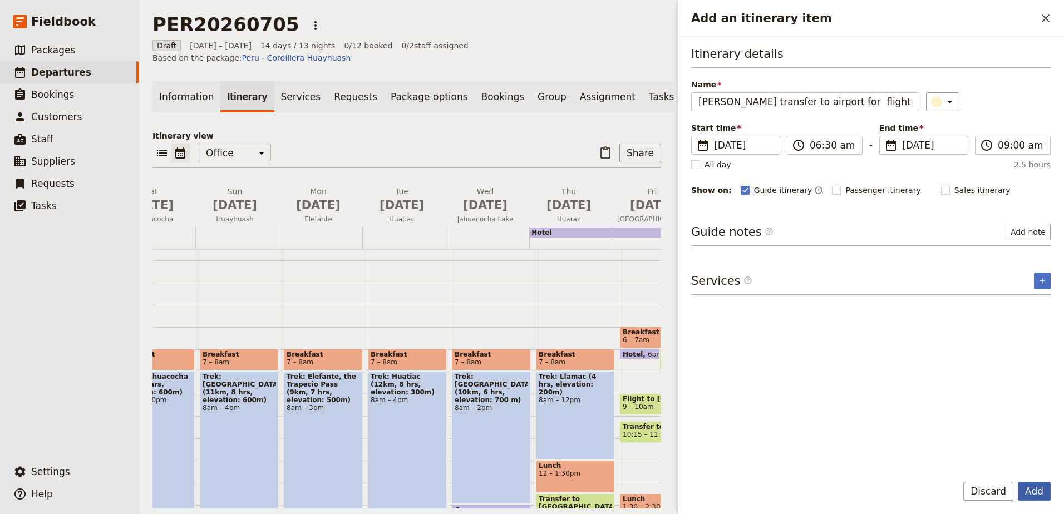
click at [1038, 495] on button "Add" at bounding box center [1034, 491] width 33 height 19
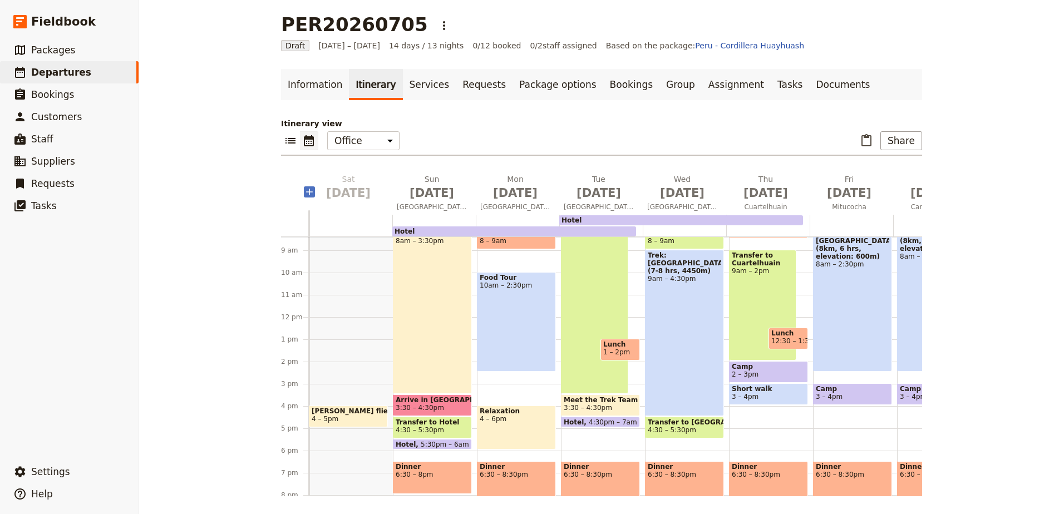
scroll to position [167, 0]
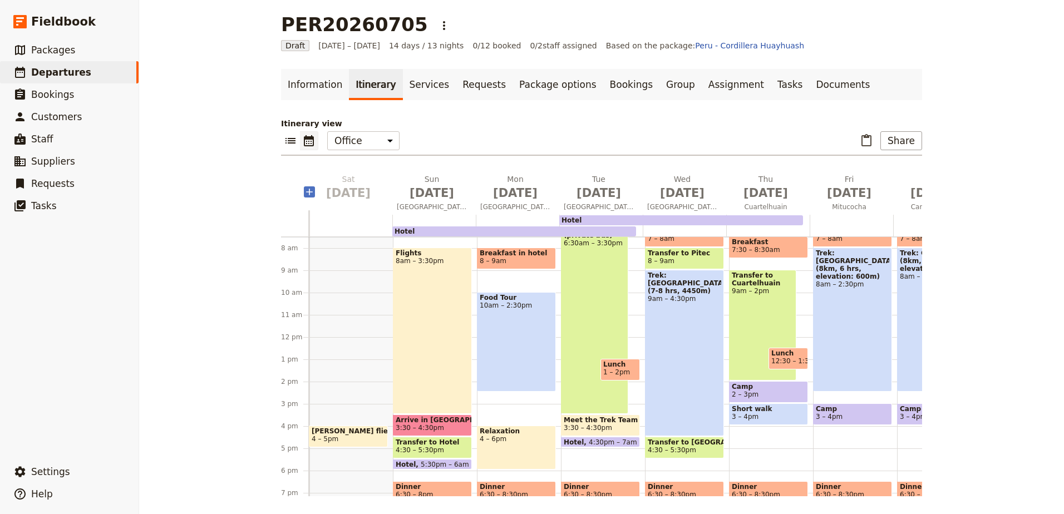
click at [514, 277] on div "Breakfast in hotel 8 – 9am Food Tour 10am – 2:30pm Relaxation 4 – 6pm Dinner 6:…" at bounding box center [519, 337] width 84 height 534
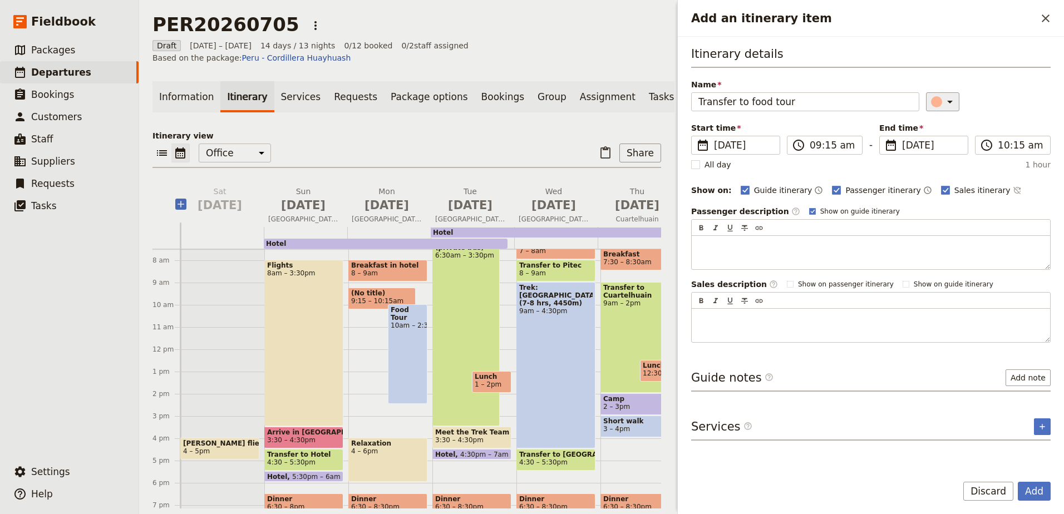
type input "Transfer to food tour"
click at [943, 105] on icon "Add an itinerary item" at bounding box center [949, 101] width 13 height 13
click at [932, 140] on div "button" at bounding box center [929, 138] width 11 height 11
click at [941, 191] on rect "Add an itinerary item" at bounding box center [945, 190] width 8 height 8
click at [940, 185] on input "Sales itinerary" at bounding box center [940, 184] width 1 height 1
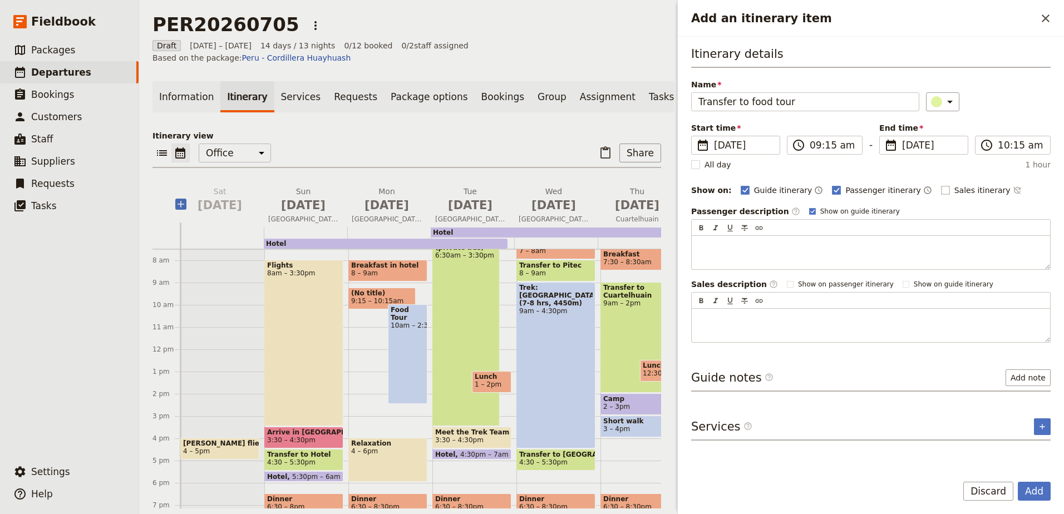
checkbox input "false"
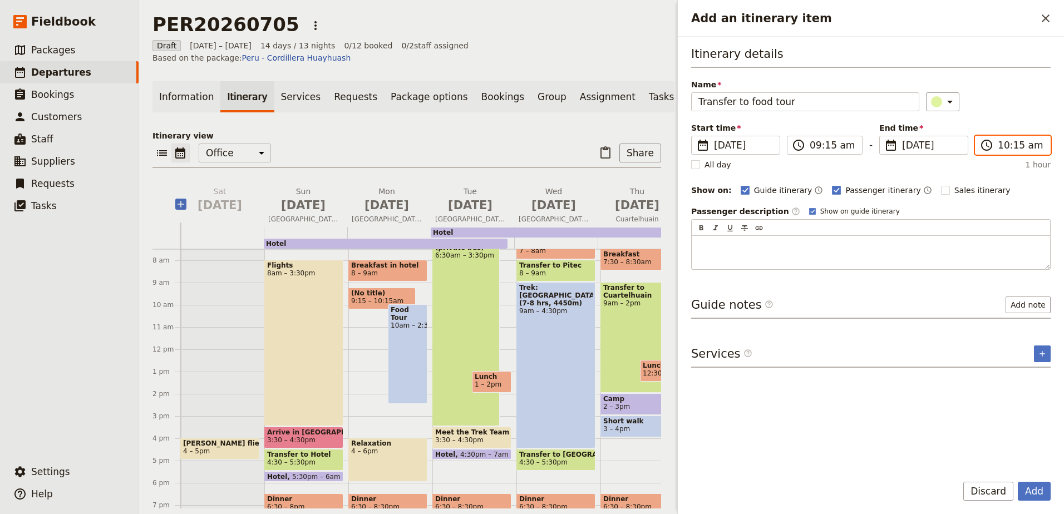
click at [1021, 147] on input "10:15 am" at bounding box center [1021, 145] width 46 height 13
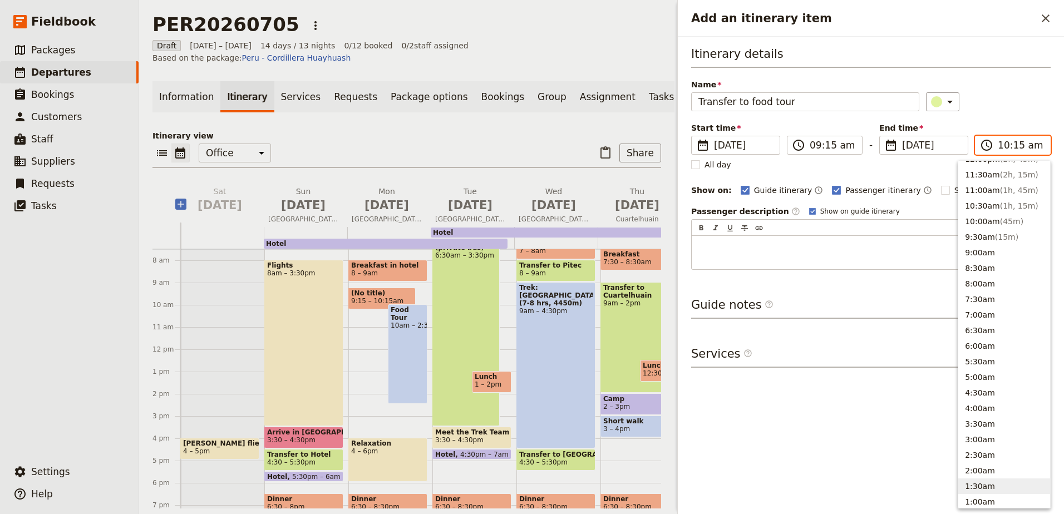
scroll to position [349, 0]
click at [1014, 239] on span "( 45m )" at bounding box center [1011, 242] width 23 height 9
type input "10:00 am"
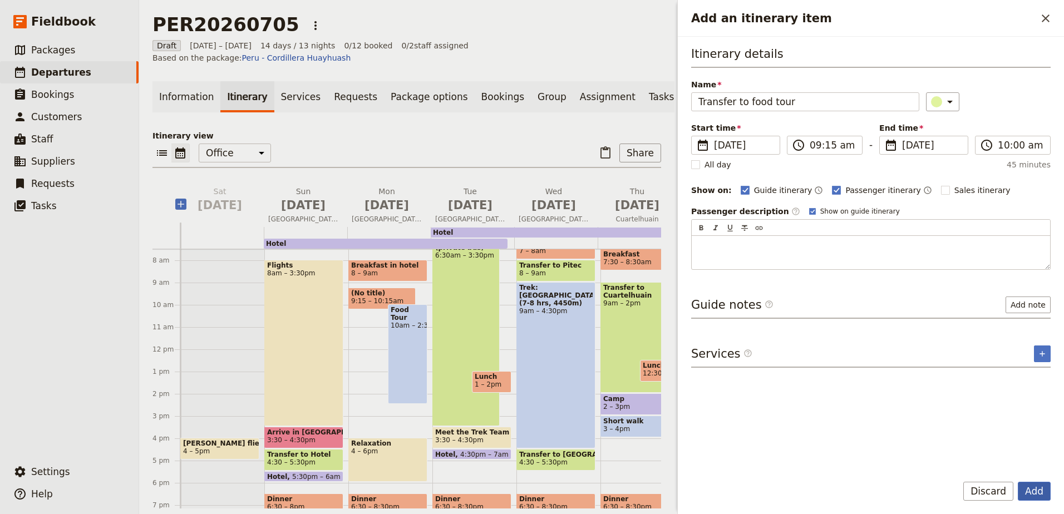
click at [1039, 487] on button "Add" at bounding box center [1034, 491] width 33 height 19
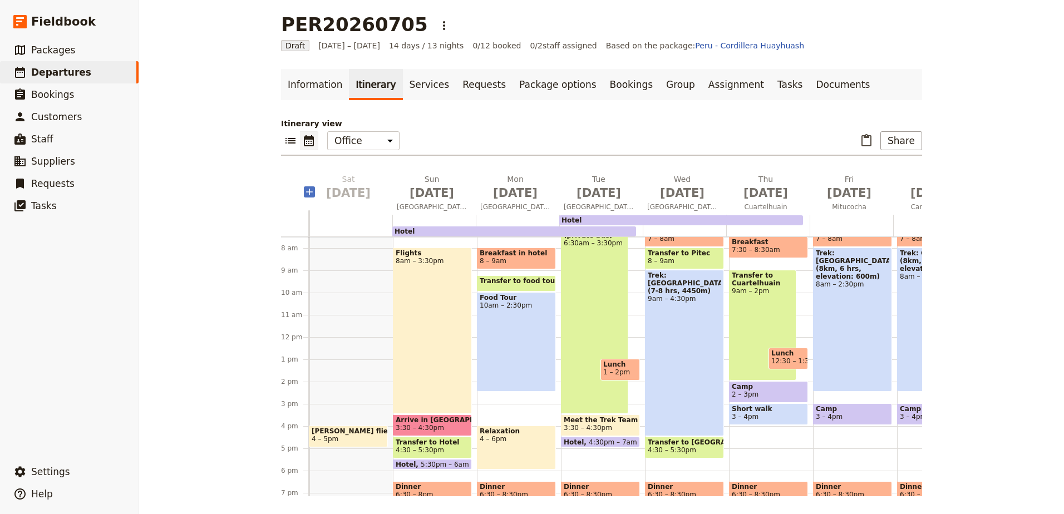
click at [528, 408] on div "Breakfast in hotel 8 – 9am Transfer to food tour 9:15 – 10am Food Tour 10am – 2…" at bounding box center [519, 337] width 84 height 534
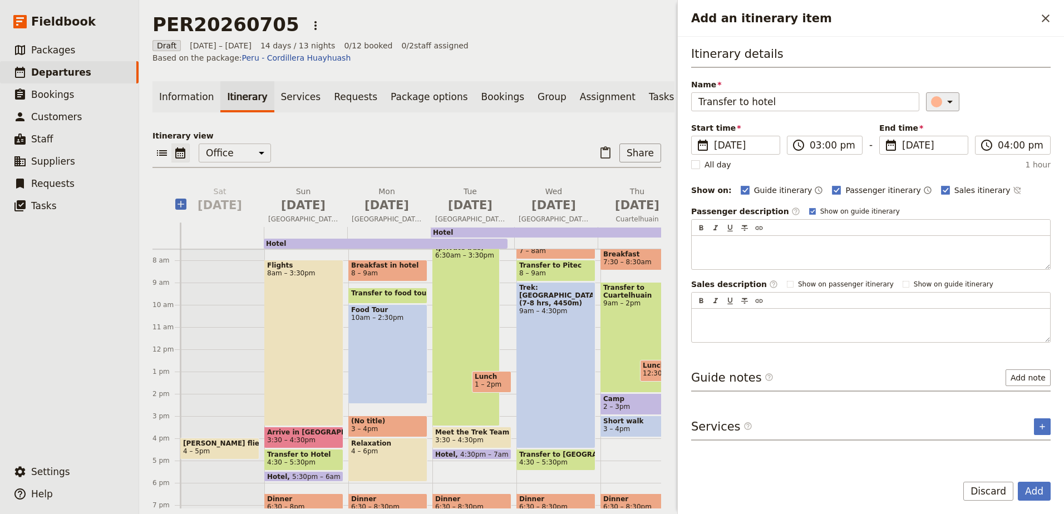
type input "Transfer to hotel"
click at [945, 108] on icon "Add an itinerary item" at bounding box center [949, 101] width 13 height 13
click at [931, 139] on div "button" at bounding box center [929, 138] width 11 height 11
click at [1023, 494] on button "Add" at bounding box center [1034, 491] width 33 height 19
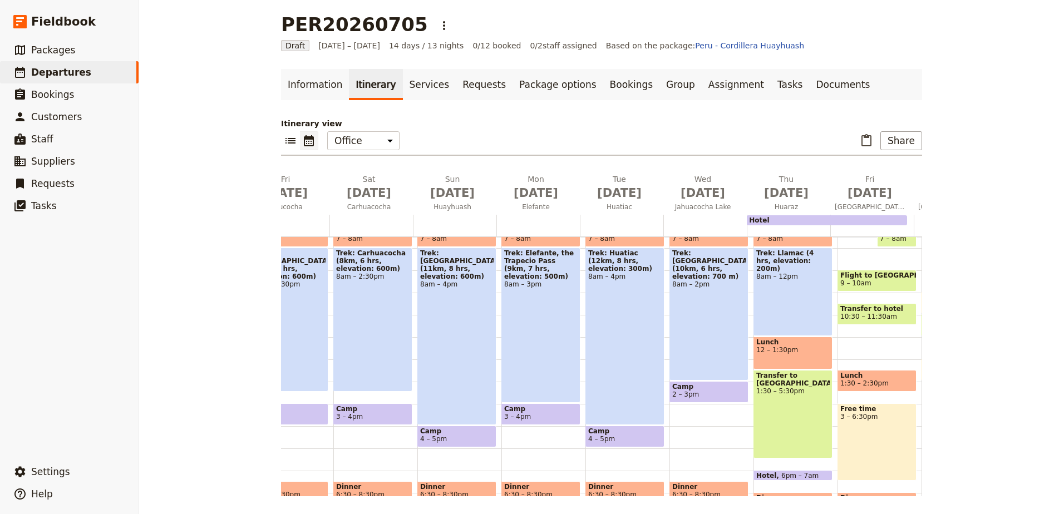
scroll to position [111, 0]
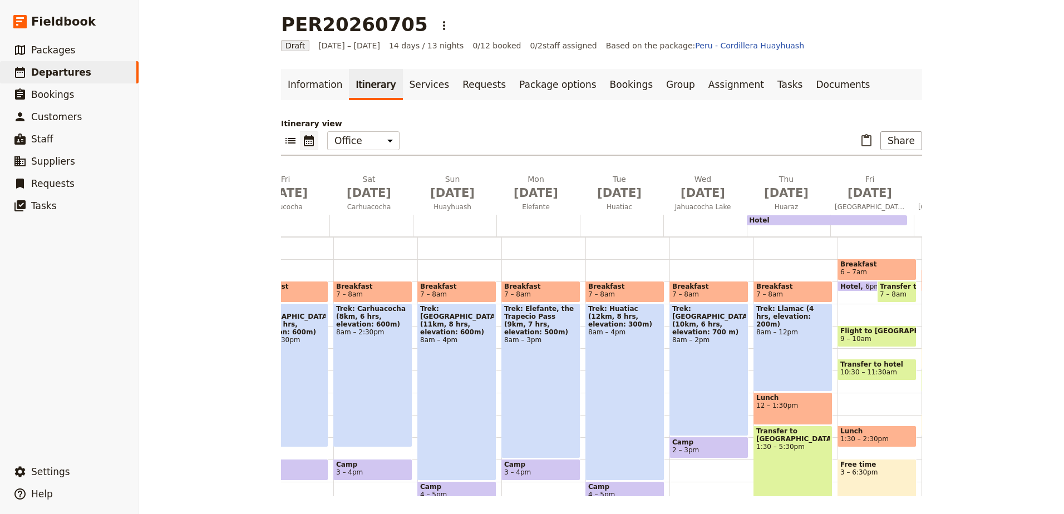
click at [855, 363] on span "Transfer to hotel" at bounding box center [876, 365] width 73 height 8
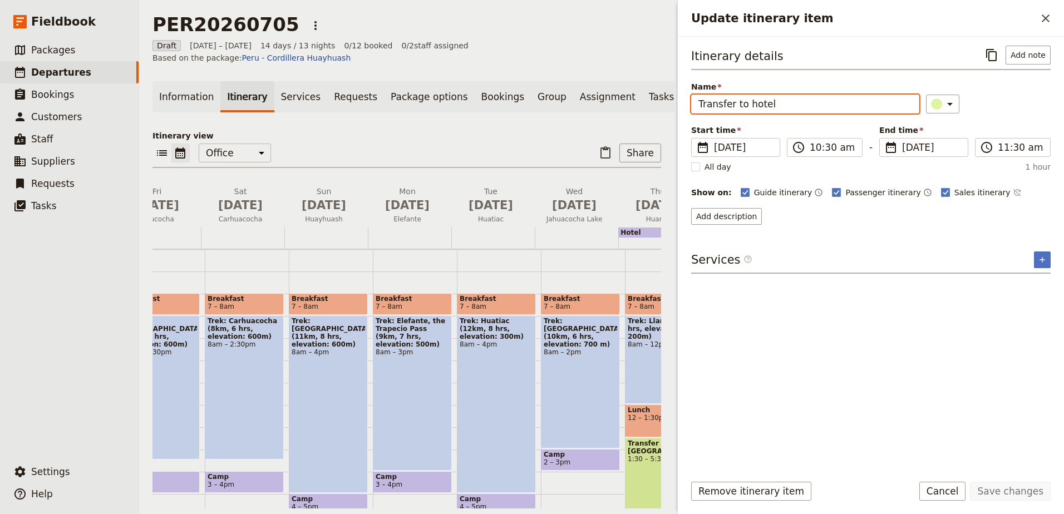
click at [733, 102] on input "Transfer to hotel" at bounding box center [805, 104] width 228 height 19
type input "Transfer airport to hotel"
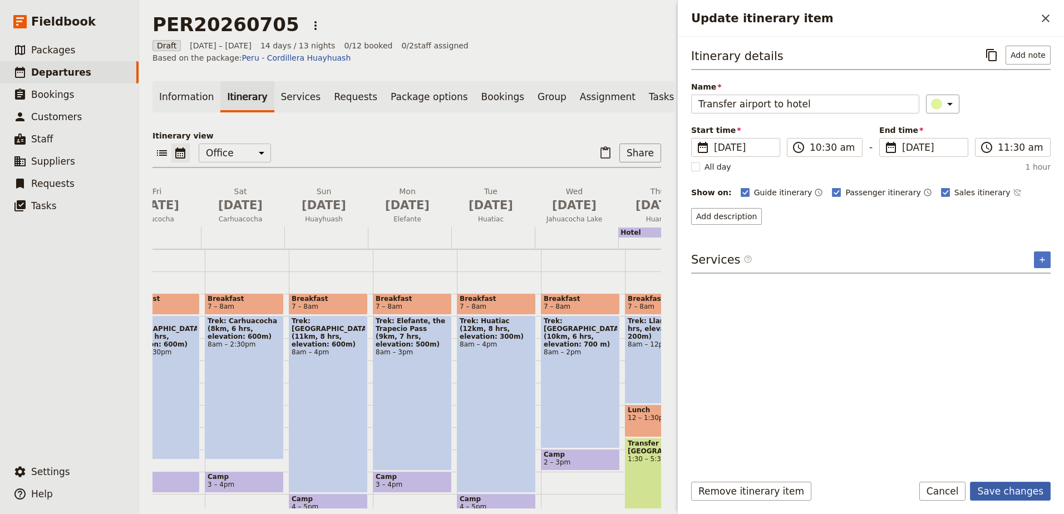
click at [984, 496] on button "Save changes" at bounding box center [1010, 491] width 81 height 19
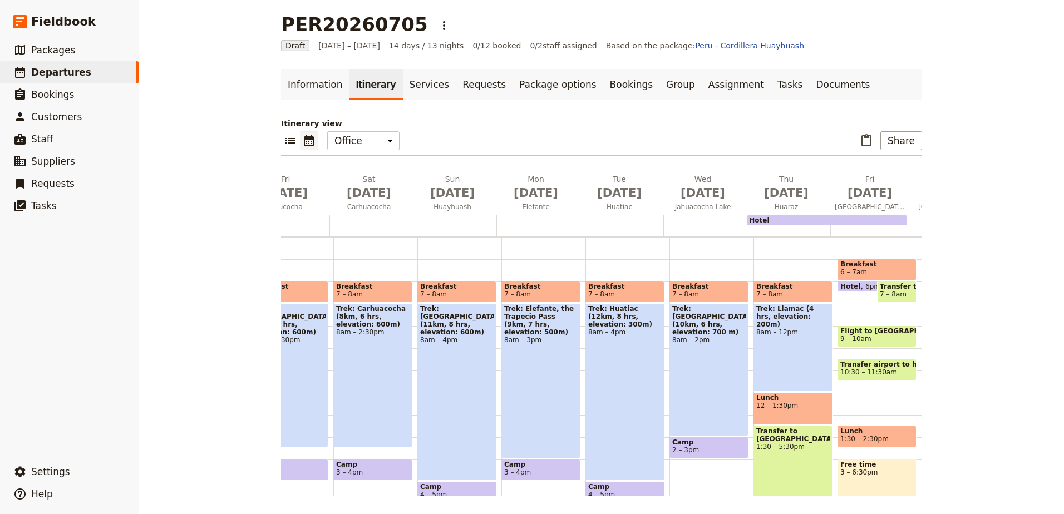
click at [879, 431] on span "Lunch" at bounding box center [876, 431] width 73 height 8
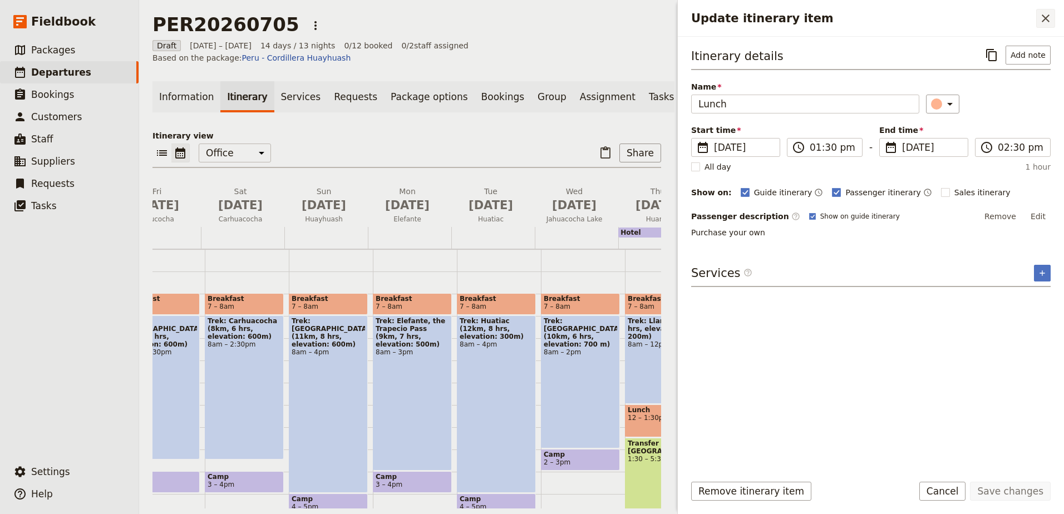
click at [1043, 22] on icon "Close drawer" at bounding box center [1045, 18] width 13 height 13
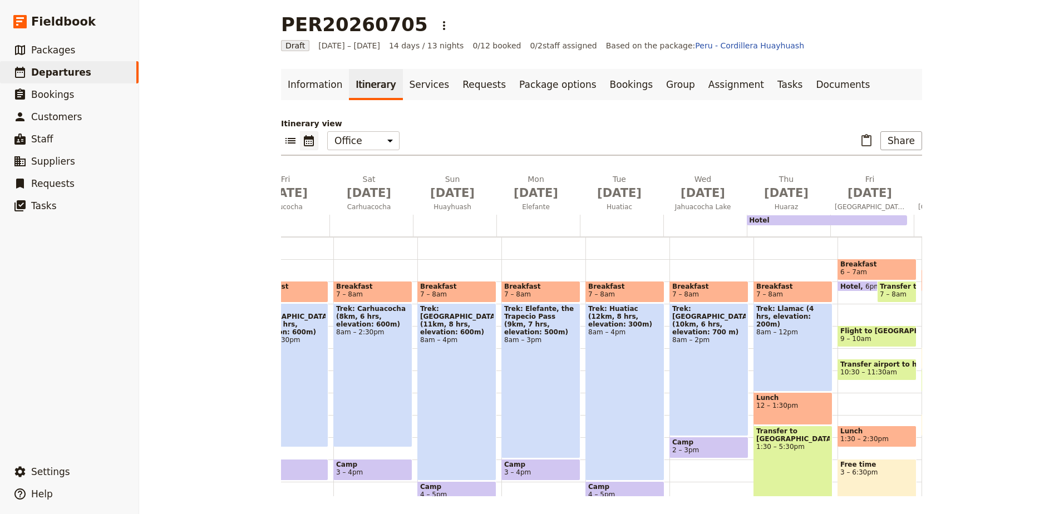
scroll to position [167, 0]
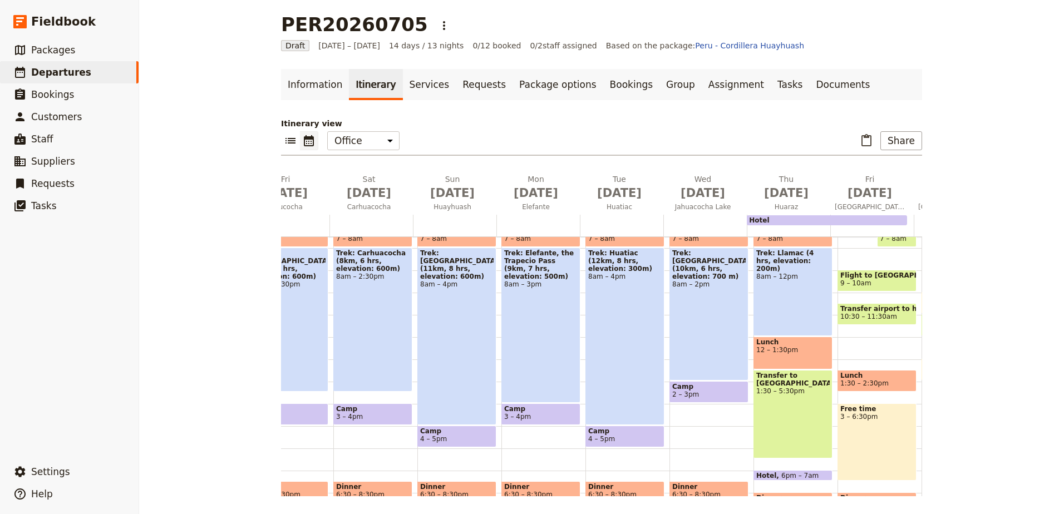
click at [864, 378] on span "Lunch" at bounding box center [876, 376] width 73 height 8
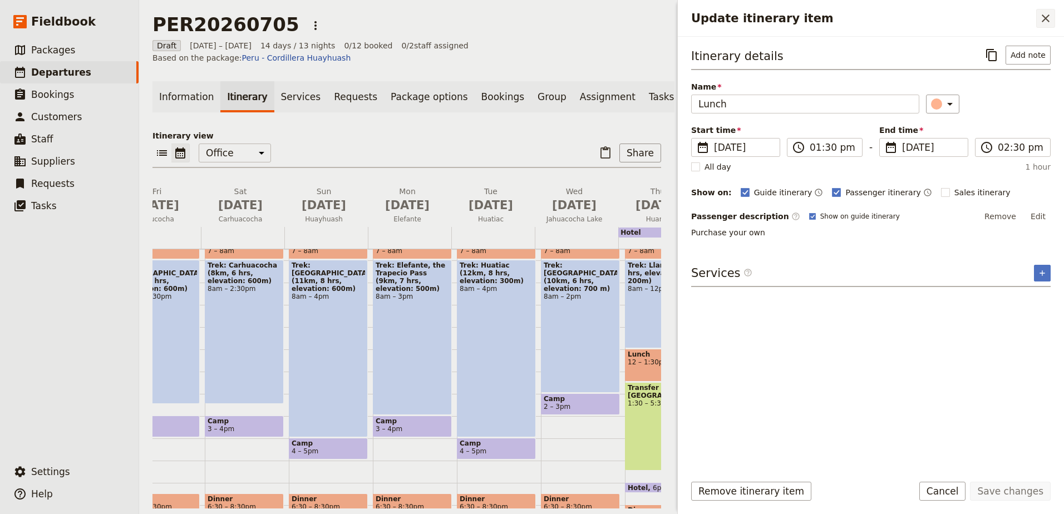
click at [1045, 16] on icon "Close drawer" at bounding box center [1045, 18] width 13 height 13
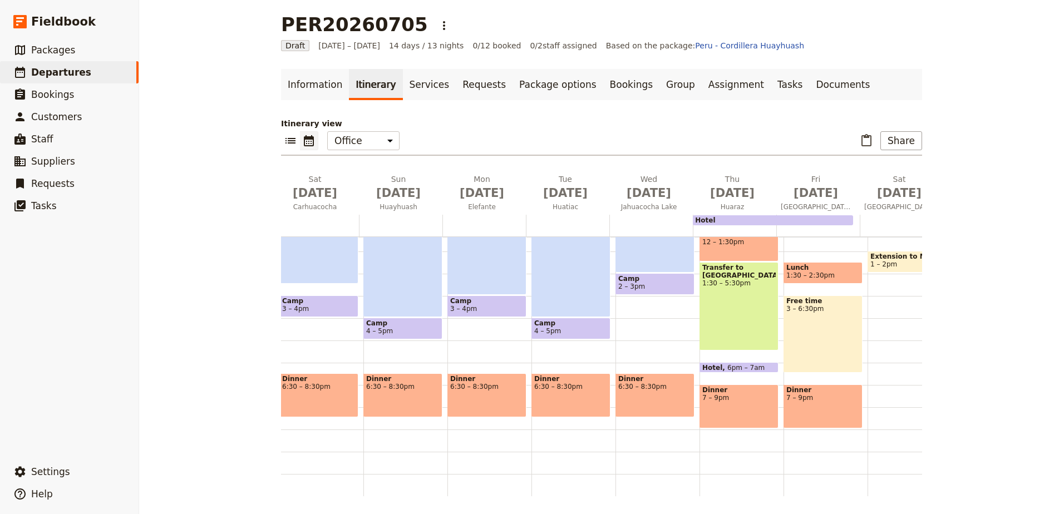
scroll to position [0, 653]
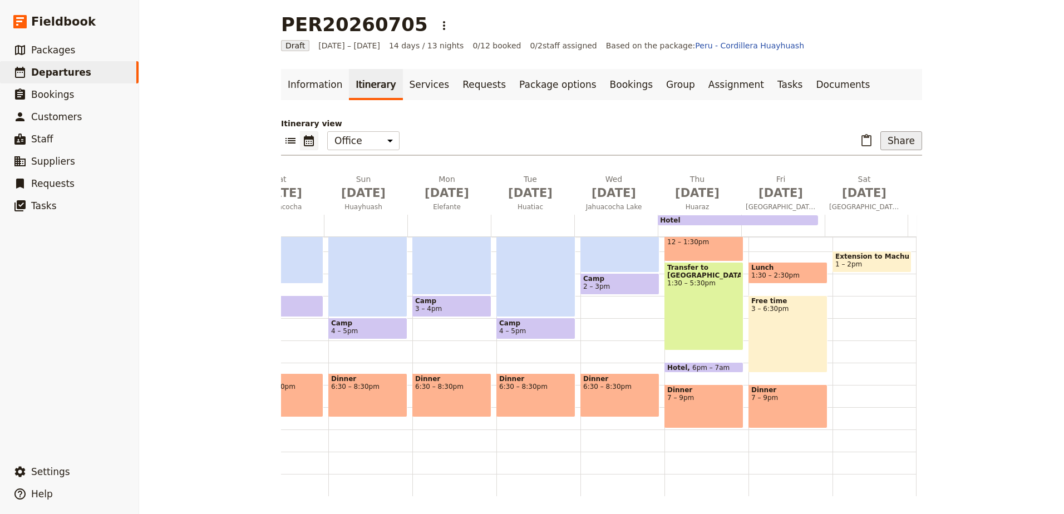
click at [887, 138] on button "Share" at bounding box center [901, 140] width 42 height 19
click at [885, 163] on span "Guide itinerary" at bounding box center [864, 165] width 58 height 11
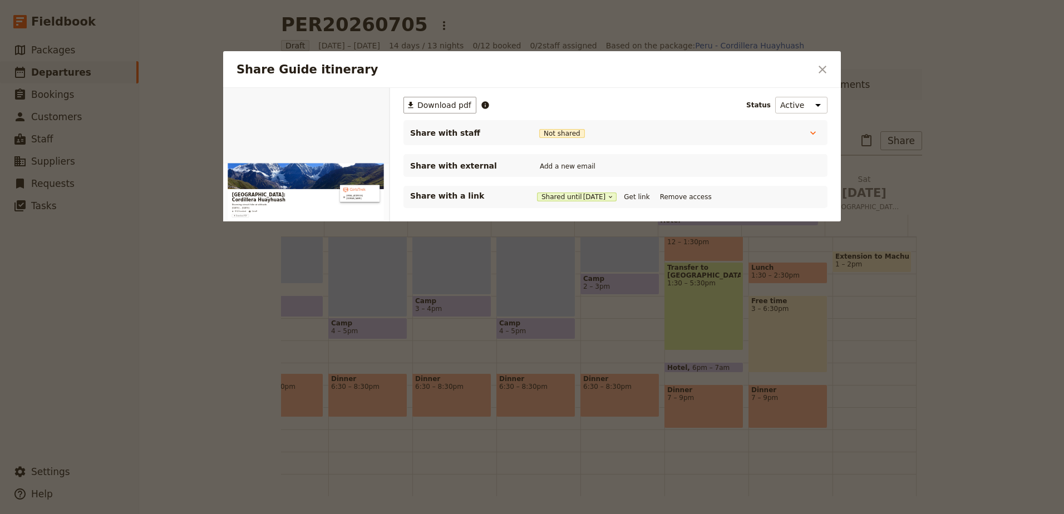
scroll to position [0, 0]
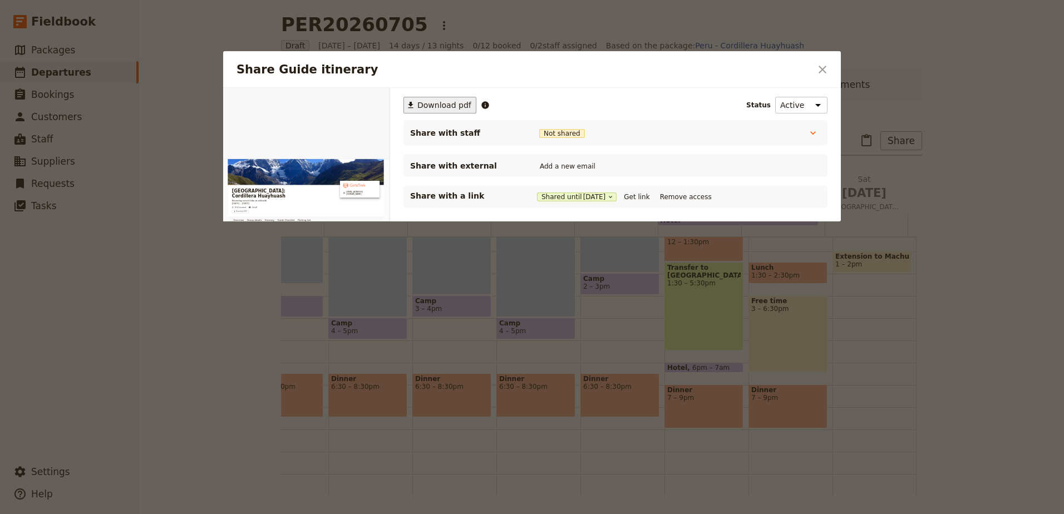
click at [420, 108] on span "Download pdf" at bounding box center [444, 105] width 54 height 11
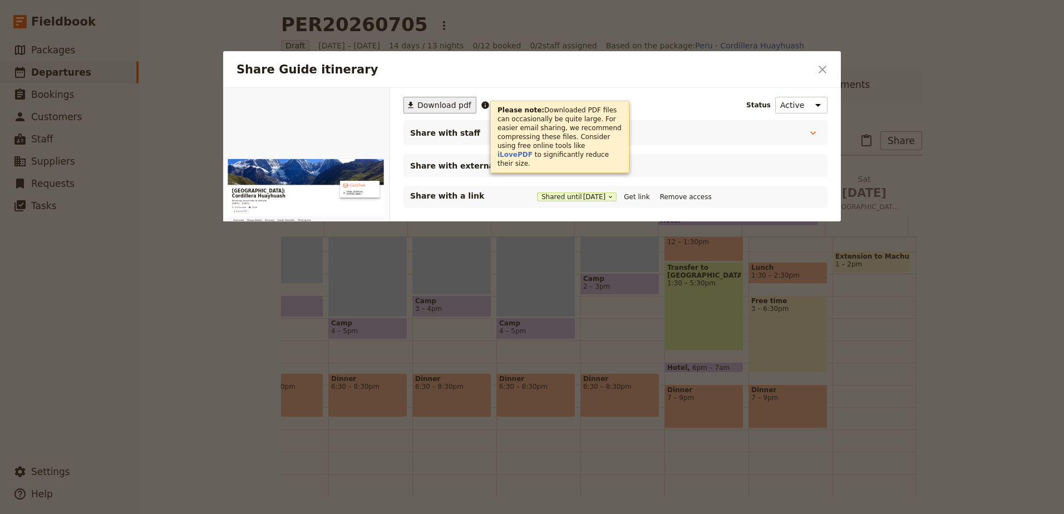
drag, startPoint x: 824, startPoint y: 68, endPoint x: 776, endPoint y: 18, distance: 69.3
click at [824, 68] on icon "Close dialog" at bounding box center [823, 70] width 8 height 8
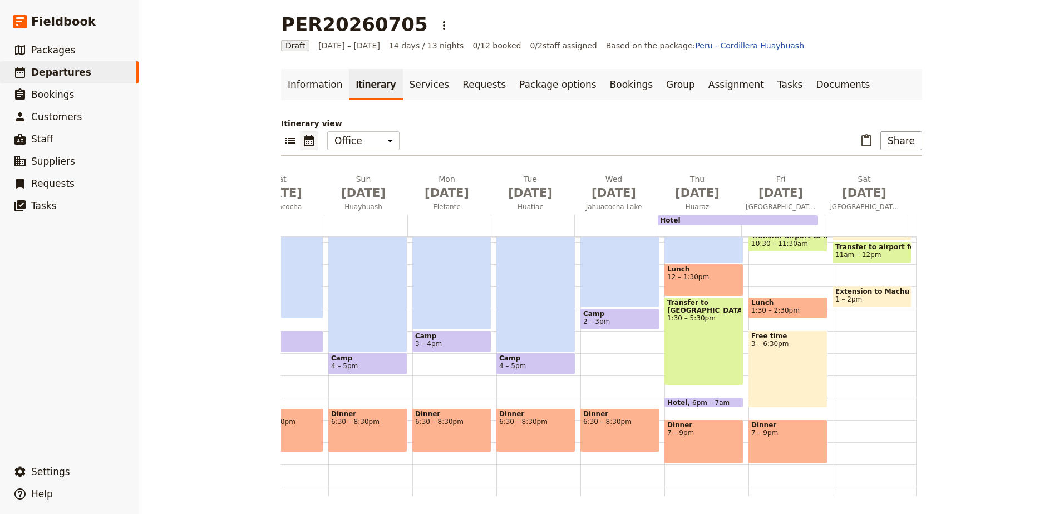
scroll to position [223, 0]
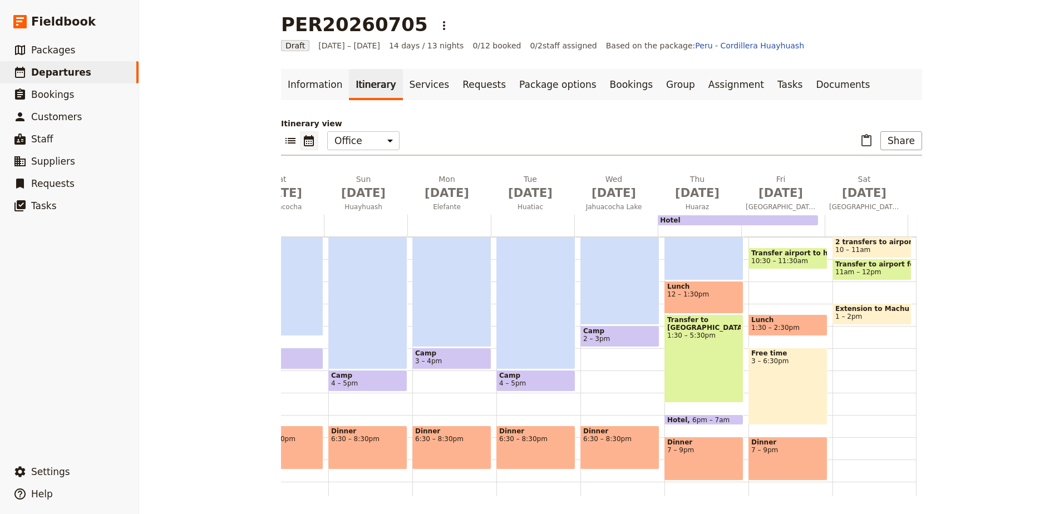
click at [882, 313] on span "Extension to Machu Picchu: fly to [GEOGRAPHIC_DATA]" at bounding box center [871, 309] width 73 height 8
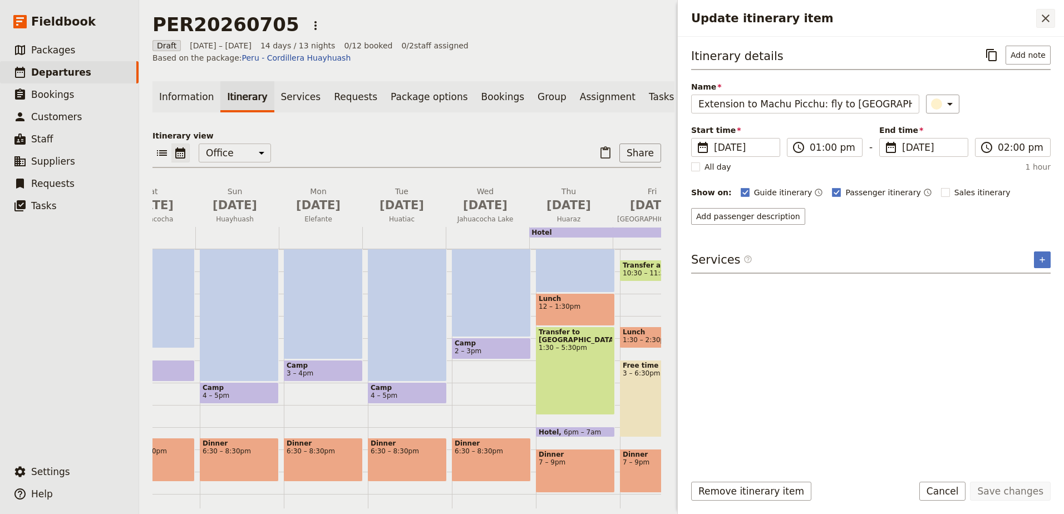
click at [1047, 19] on icon "Close drawer" at bounding box center [1046, 18] width 8 height 8
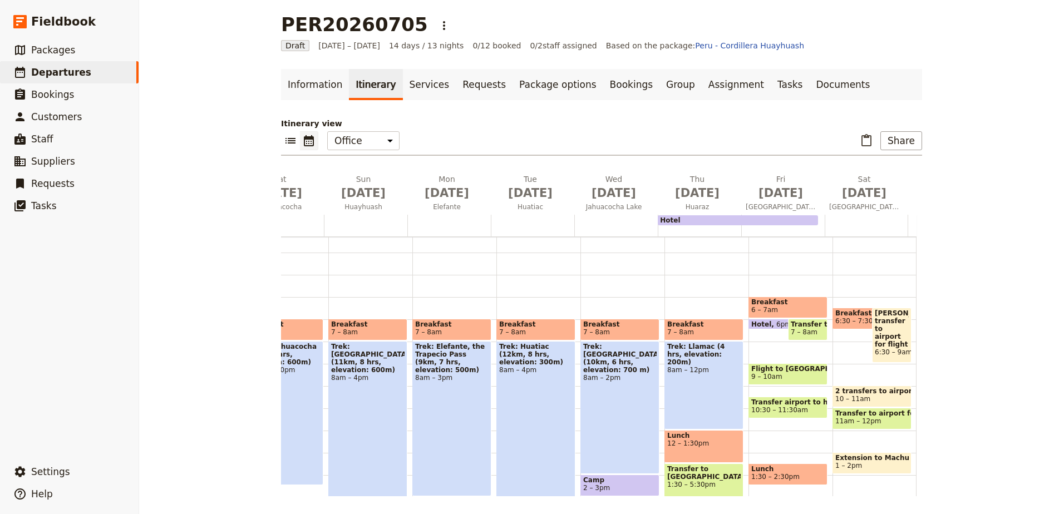
scroll to position [56, 0]
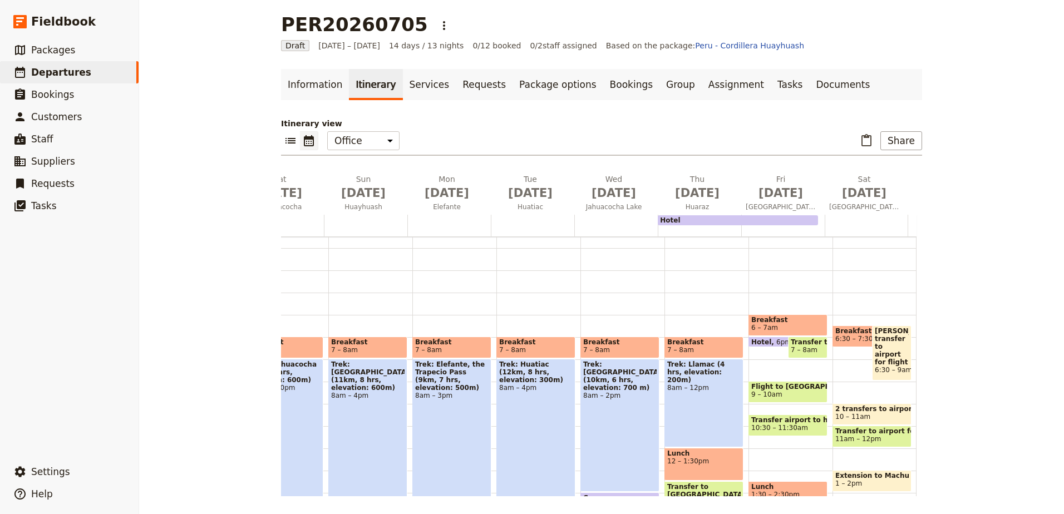
click at [837, 417] on span "10 – 11am" at bounding box center [852, 417] width 35 height 8
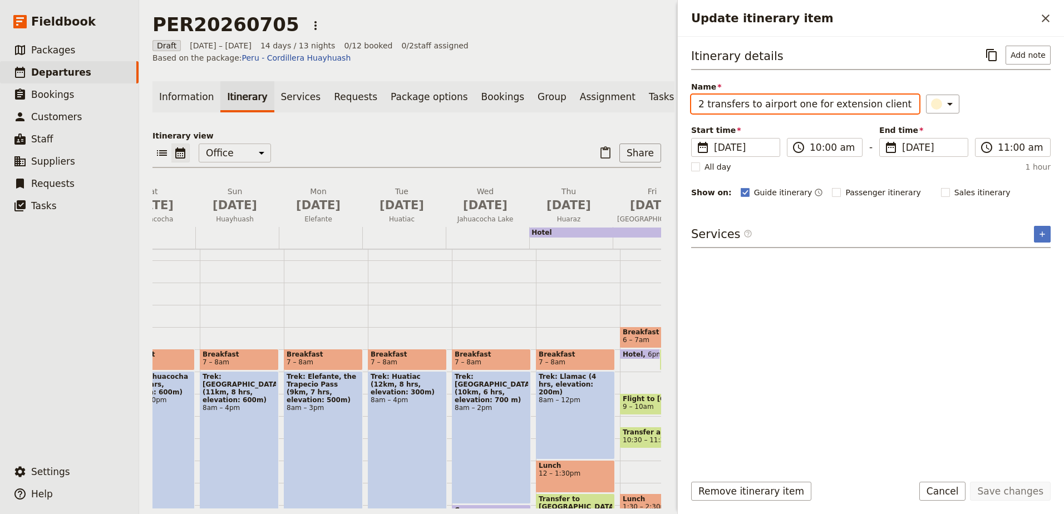
drag, startPoint x: 822, startPoint y: 105, endPoint x: 858, endPoint y: 102, distance: 36.3
click at [858, 102] on input "2 transfers to airport one for extension clients and other departing clients" at bounding box center [805, 104] width 228 height 19
type input "2 transfers to airport one for Machu Picchu clients and other departing clients"
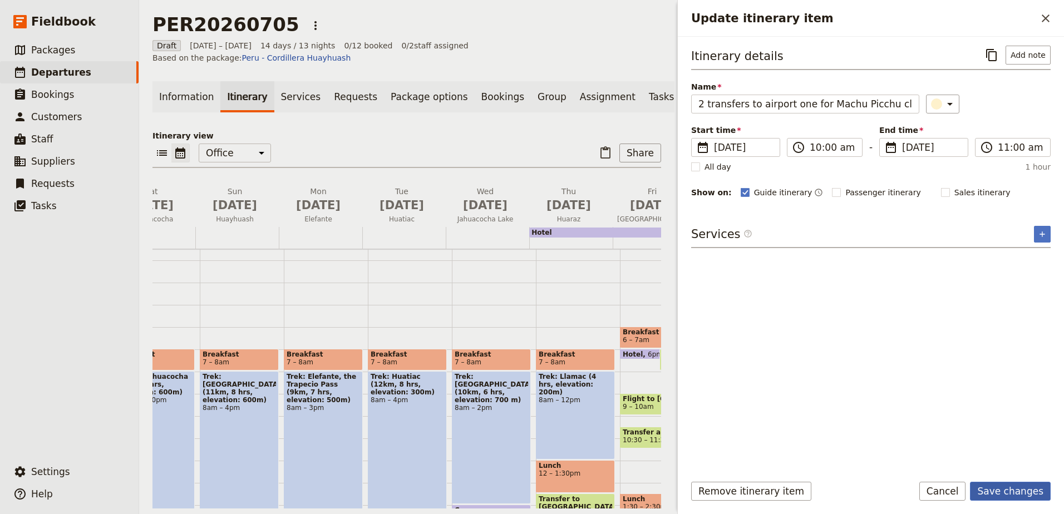
click at [1024, 490] on button "Save changes" at bounding box center [1010, 491] width 81 height 19
